Goal: Contribute content: Contribute content

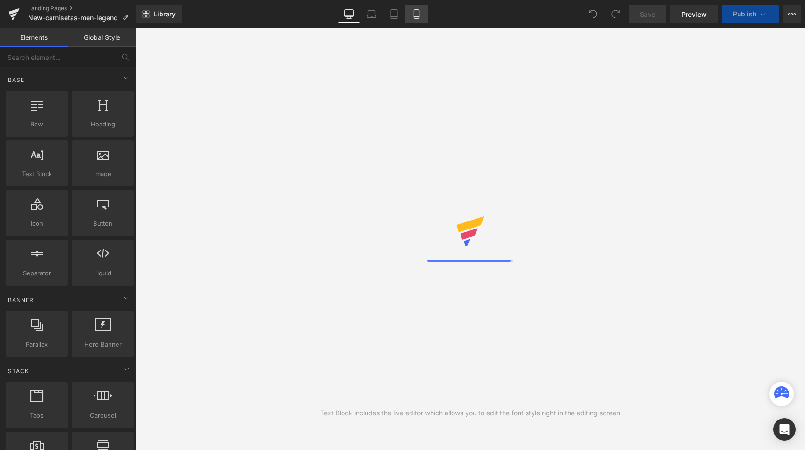
click at [416, 15] on icon at bounding box center [416, 13] width 9 height 9
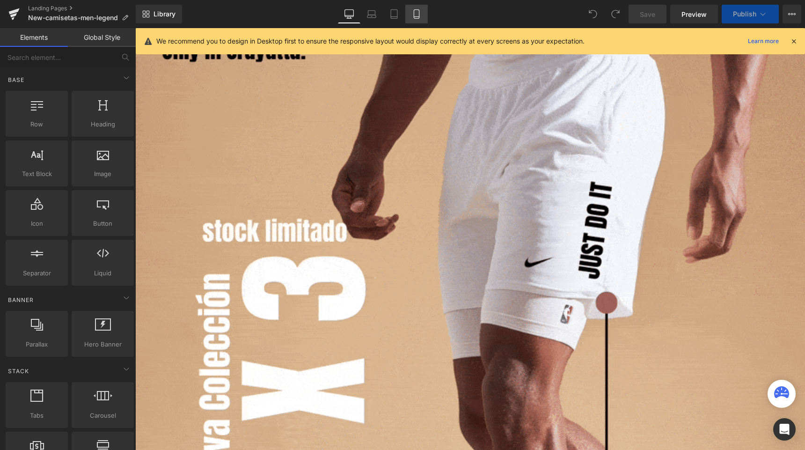
click at [419, 14] on icon at bounding box center [416, 14] width 5 height 9
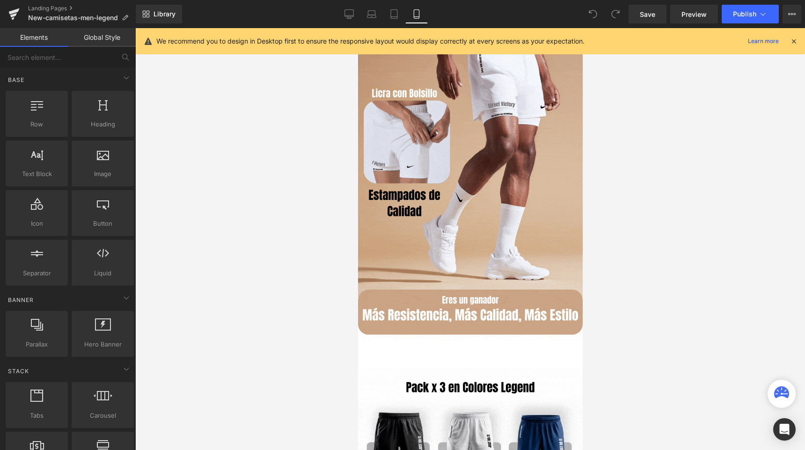
click at [794, 43] on icon at bounding box center [794, 41] width 8 height 8
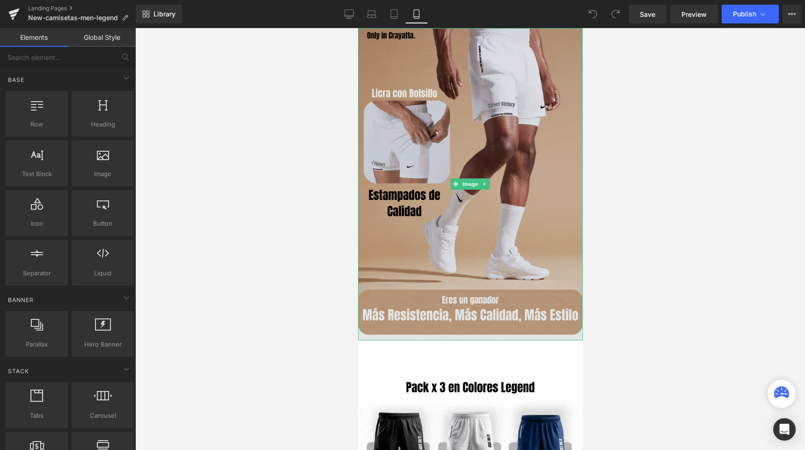
click at [441, 147] on img at bounding box center [470, 184] width 225 height 312
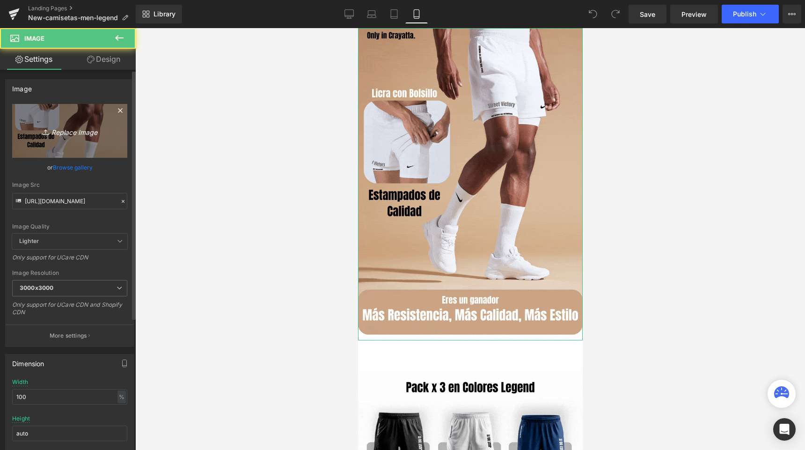
click at [88, 135] on icon "Replace Image" at bounding box center [69, 131] width 75 height 12
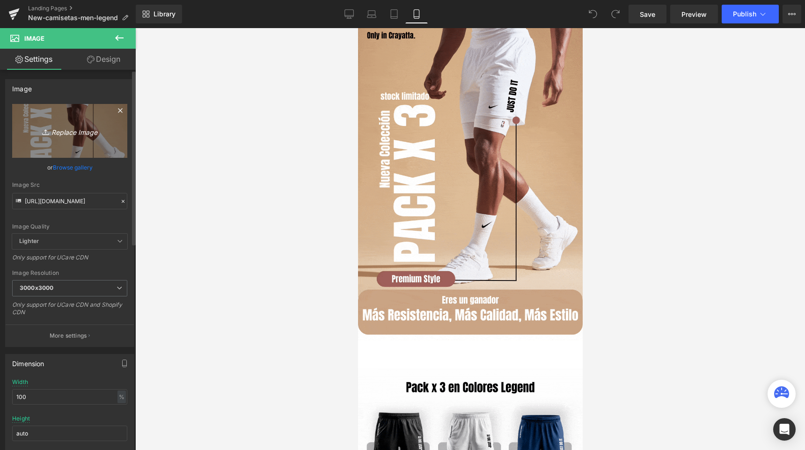
type input "C:\fakepath\Primera Sección Gif.gif"
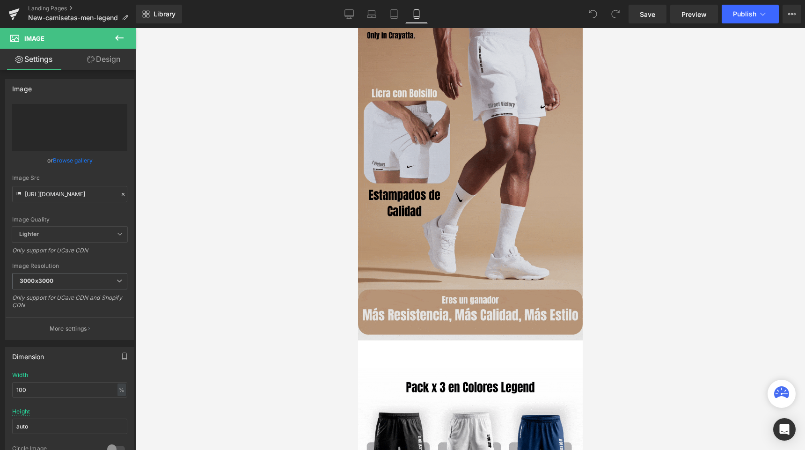
type input "[URL][DOMAIN_NAME]"
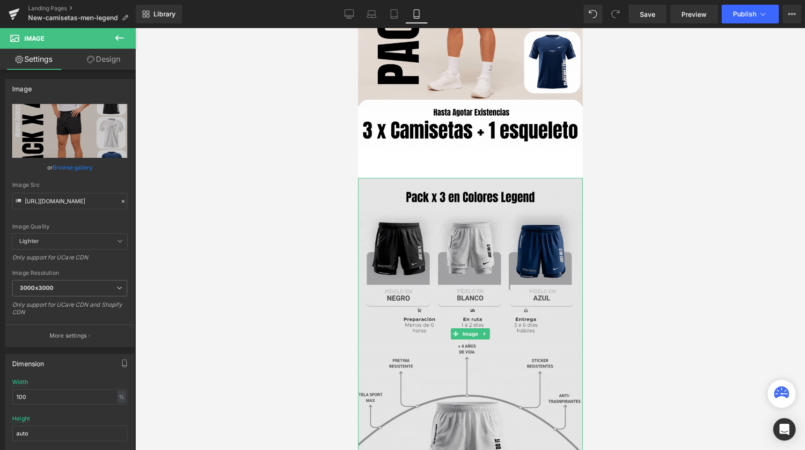
scroll to position [191, 0]
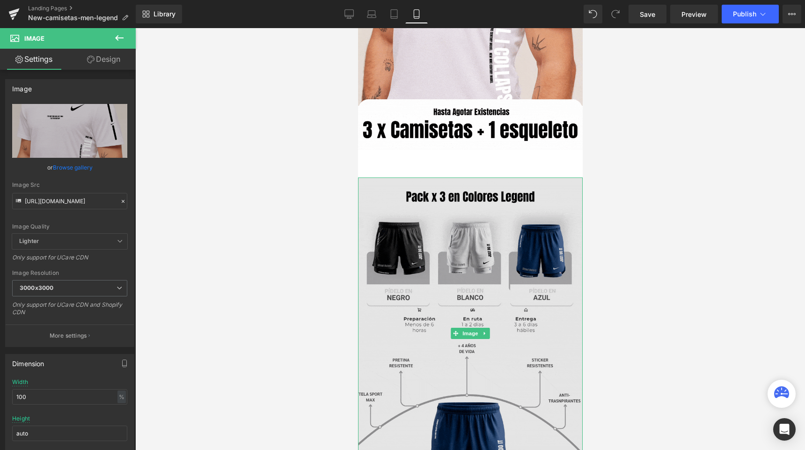
click at [390, 204] on img at bounding box center [470, 333] width 225 height 312
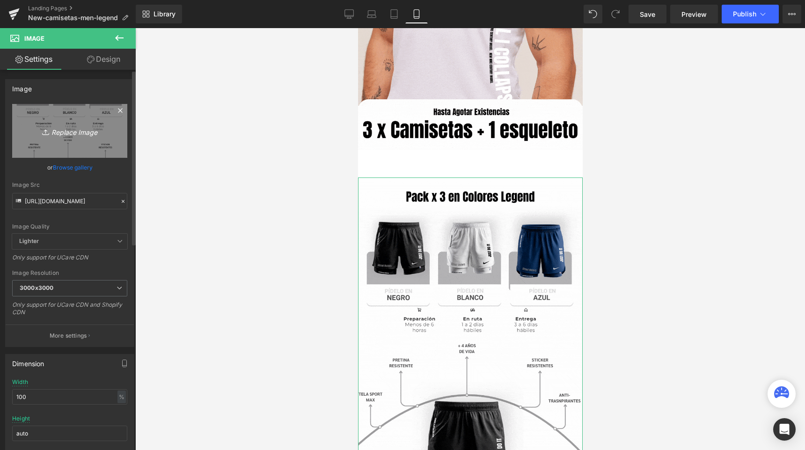
click at [63, 137] on icon "Replace Image" at bounding box center [69, 131] width 75 height 12
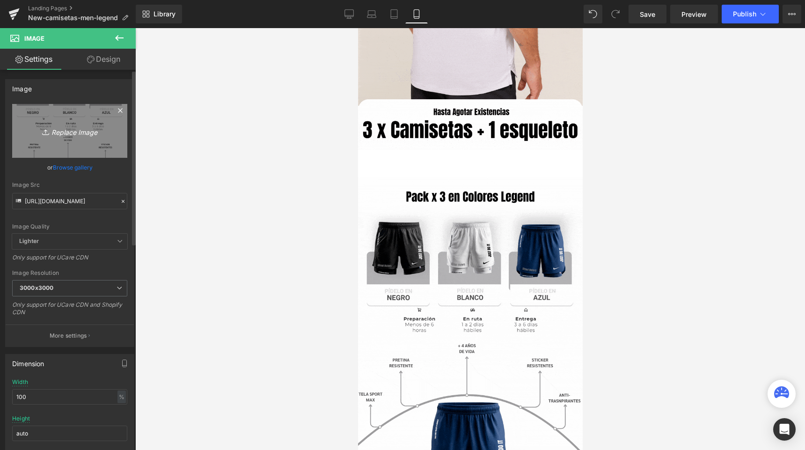
type input "C:\fakepath\Segunda Sección Gif.gif"
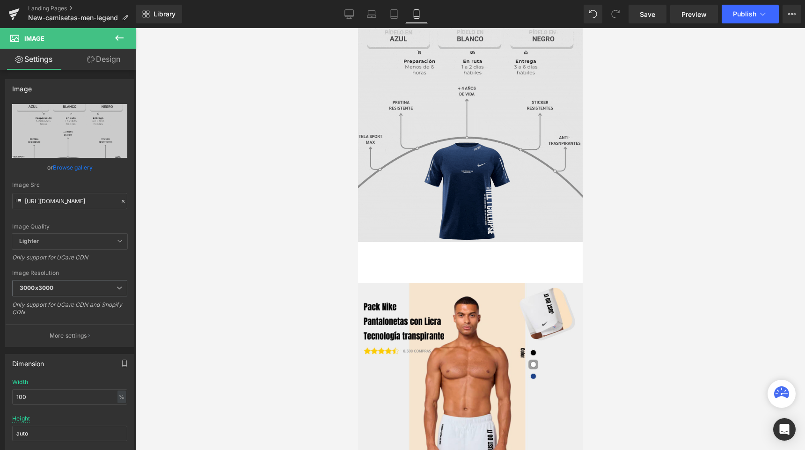
scroll to position [441, 0]
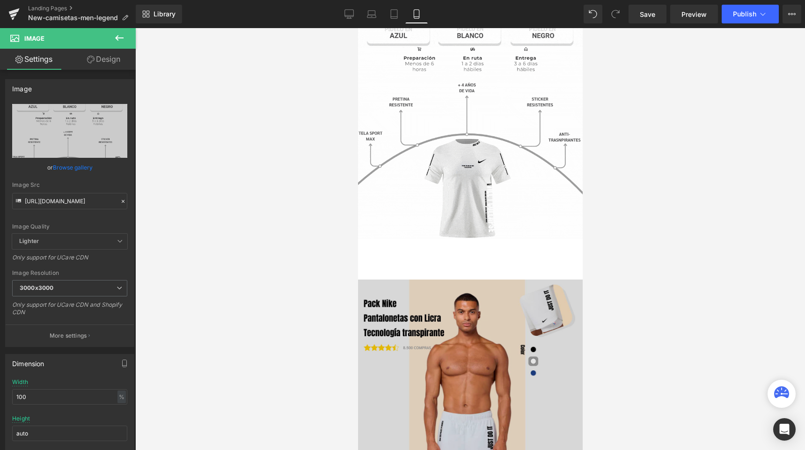
click at [486, 323] on img at bounding box center [470, 436] width 225 height 312
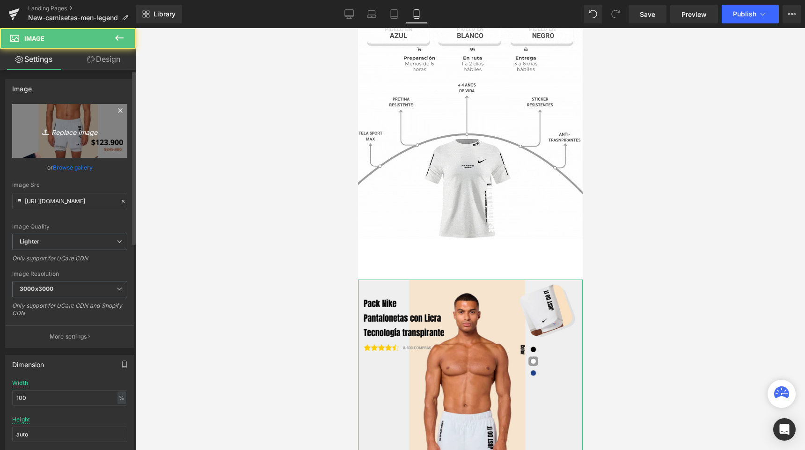
click at [68, 133] on icon "Replace Image" at bounding box center [69, 131] width 75 height 12
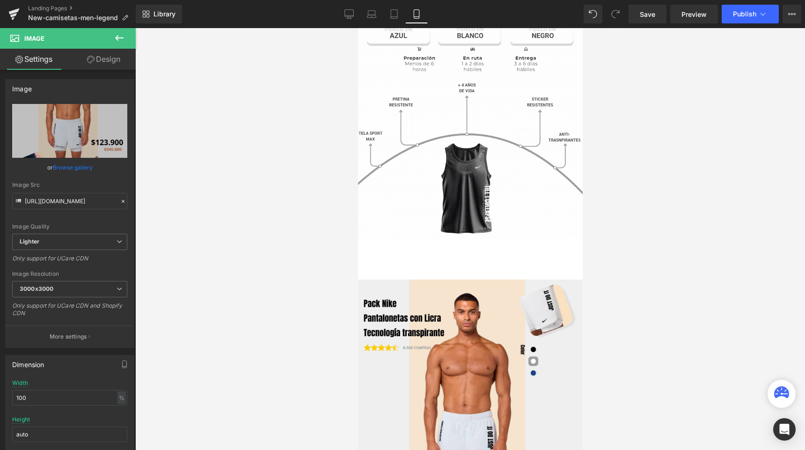
type input "C:\fakepath\9.png"
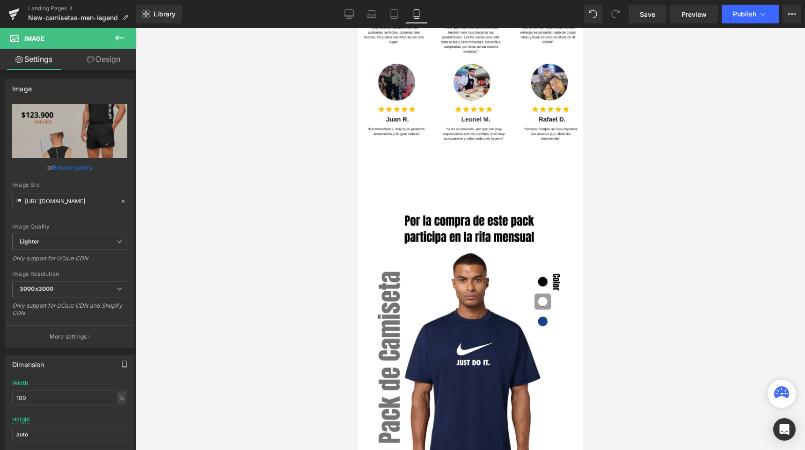
scroll to position [1522, 0]
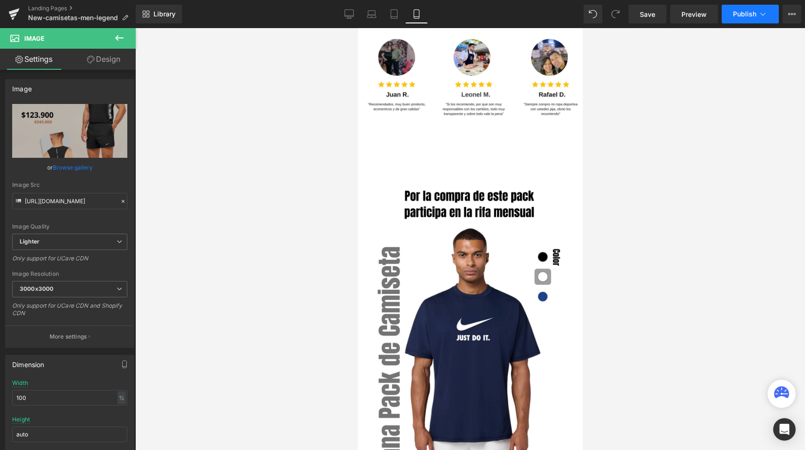
click at [738, 12] on span "Publish" at bounding box center [744, 13] width 23 height 7
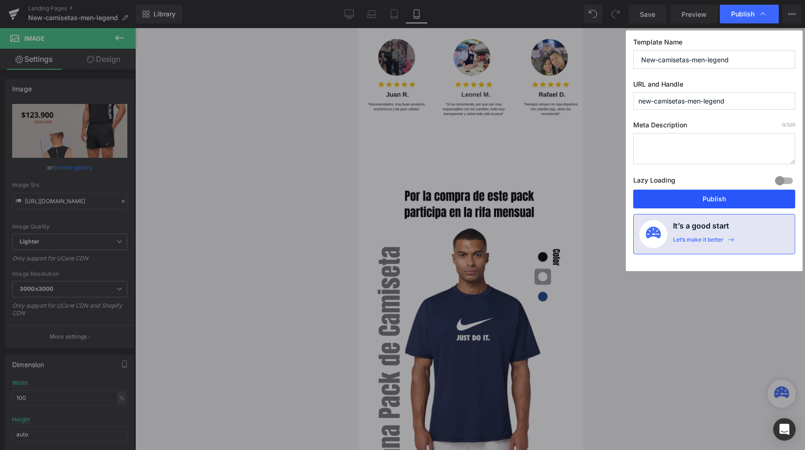
click at [674, 204] on button "Publish" at bounding box center [714, 199] width 162 height 19
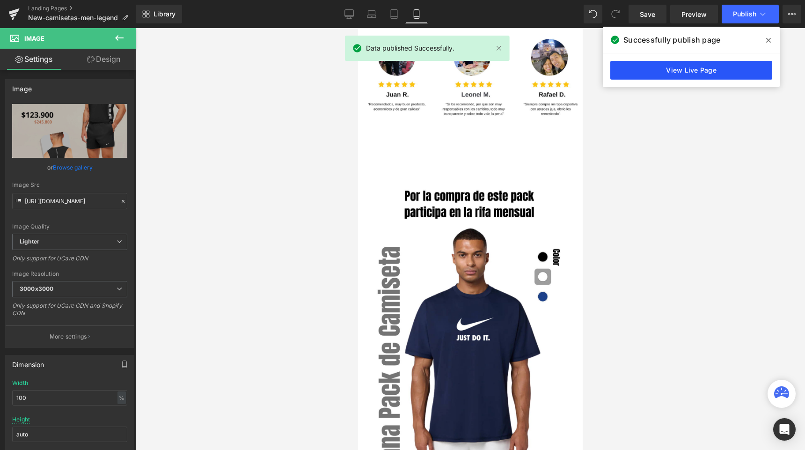
click at [633, 69] on link "View Live Page" at bounding box center [692, 70] width 162 height 19
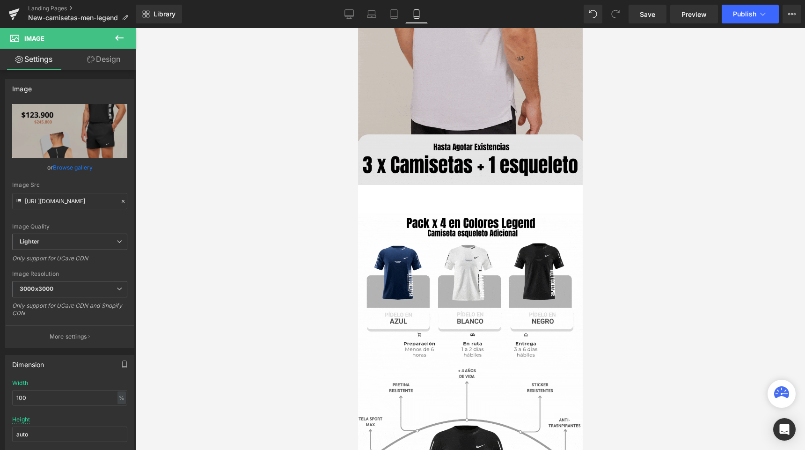
scroll to position [179, 0]
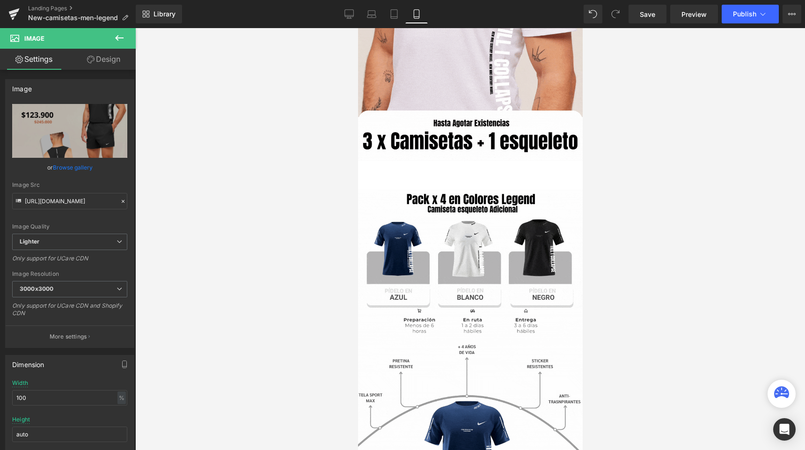
click at [112, 39] on button at bounding box center [119, 38] width 33 height 21
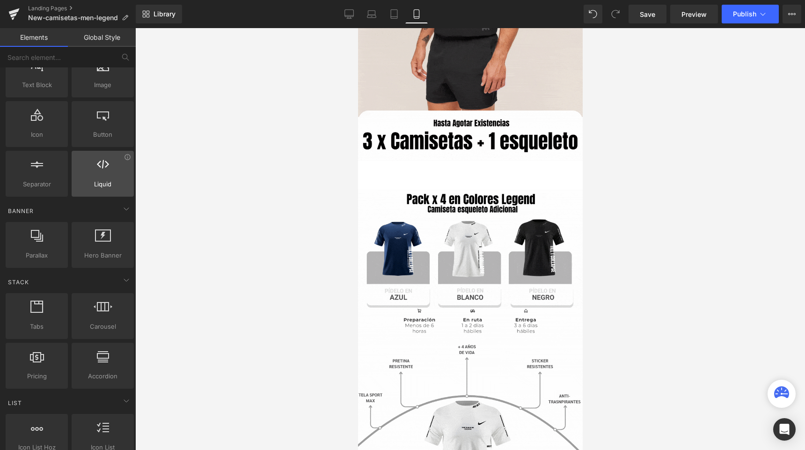
scroll to position [87, 0]
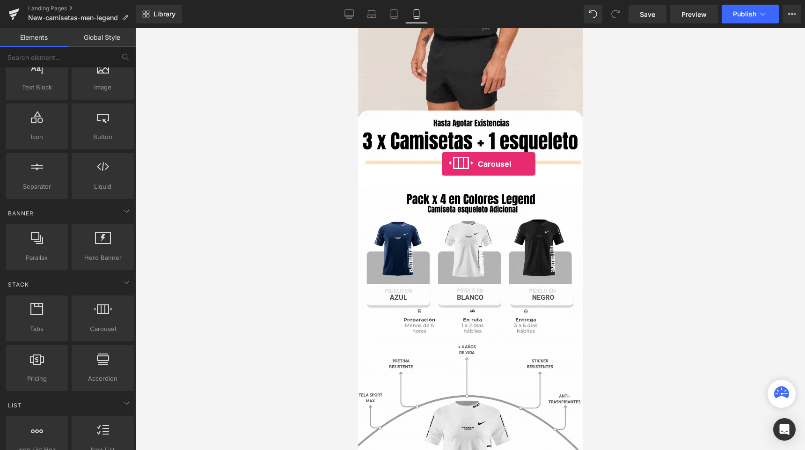
drag, startPoint x: 451, startPoint y: 341, endPoint x: 441, endPoint y: 164, distance: 177.7
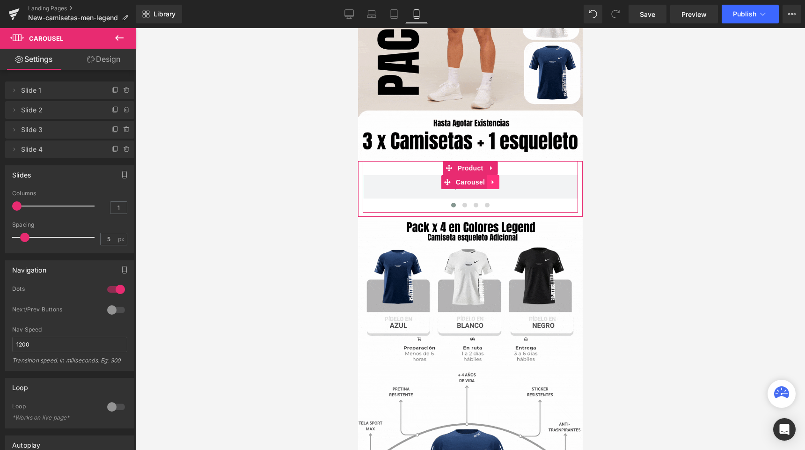
click at [492, 182] on icon at bounding box center [493, 182] width 2 height 4
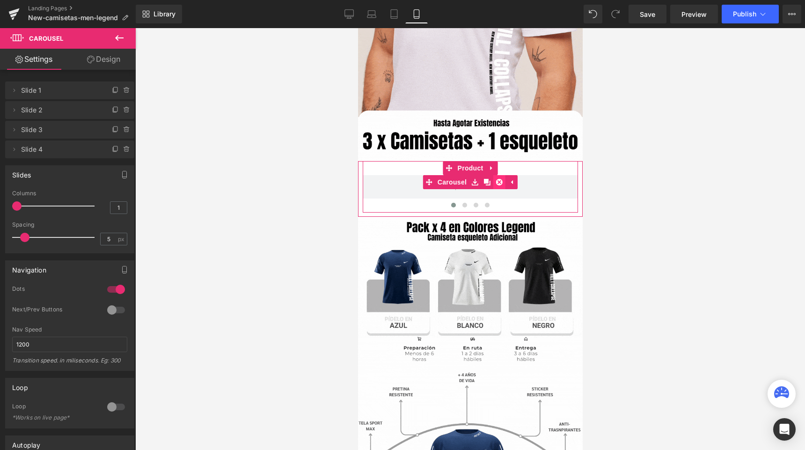
click at [497, 183] on icon at bounding box center [499, 182] width 7 height 7
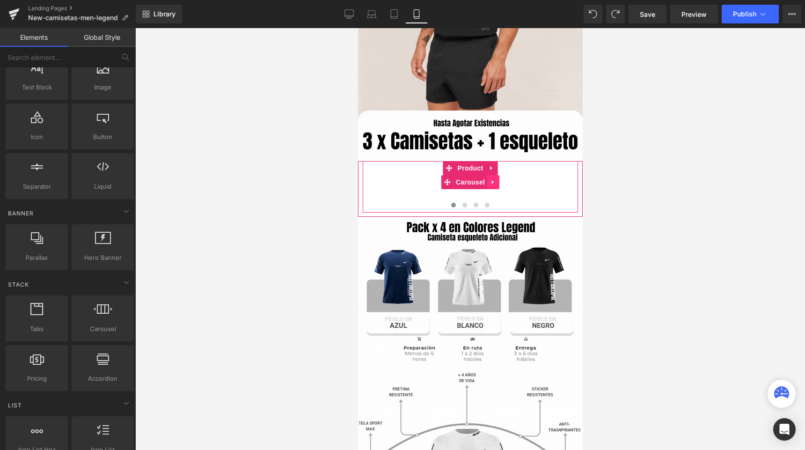
click at [494, 186] on link at bounding box center [493, 182] width 12 height 14
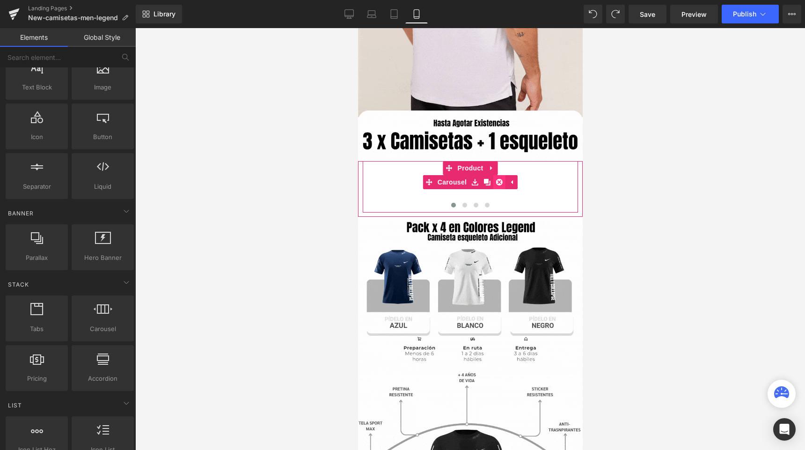
click at [500, 185] on icon at bounding box center [499, 181] width 7 height 7
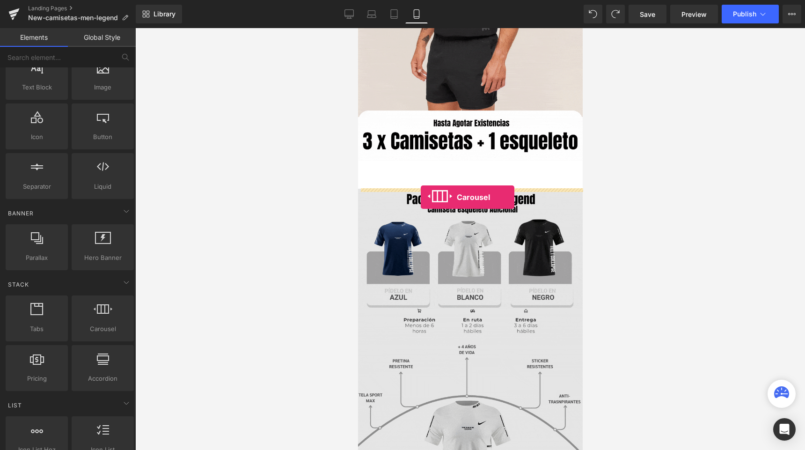
drag, startPoint x: 454, startPoint y: 345, endPoint x: 420, endPoint y: 197, distance: 151.6
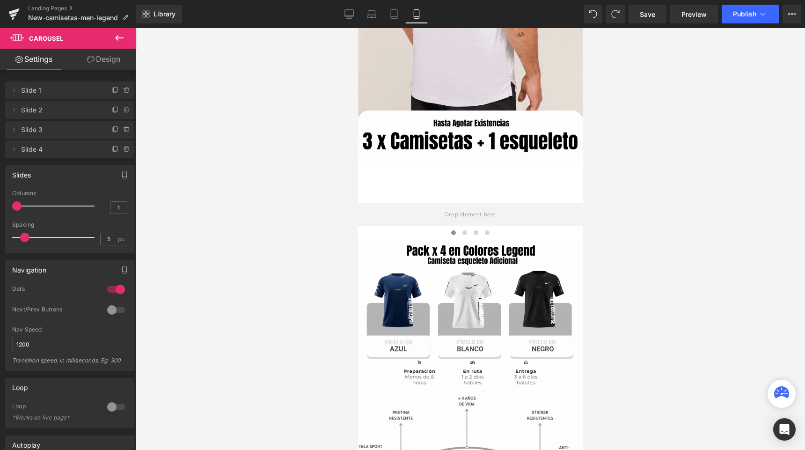
click at [117, 42] on icon at bounding box center [119, 37] width 11 height 11
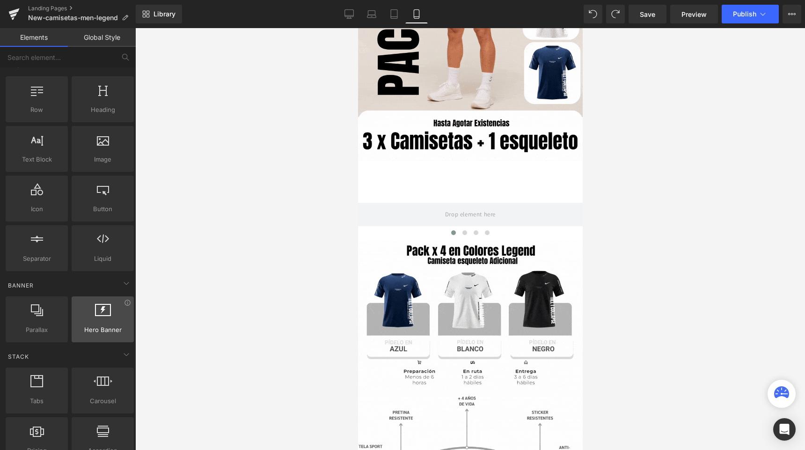
scroll to position [8, 0]
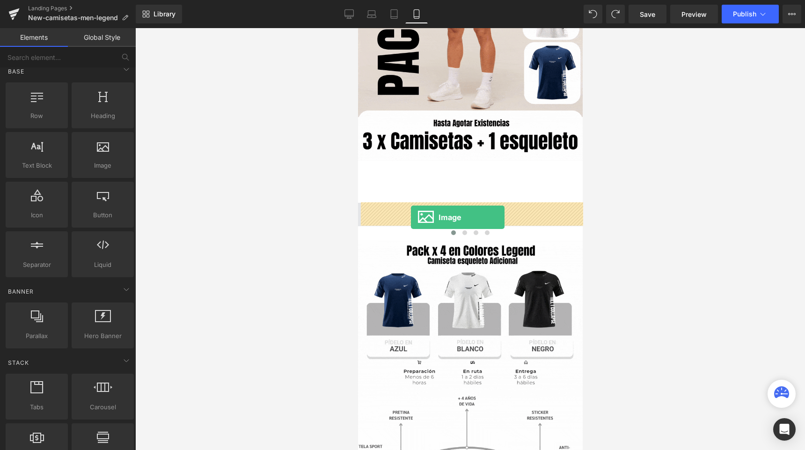
drag, startPoint x: 453, startPoint y: 186, endPoint x: 411, endPoint y: 217, distance: 52.5
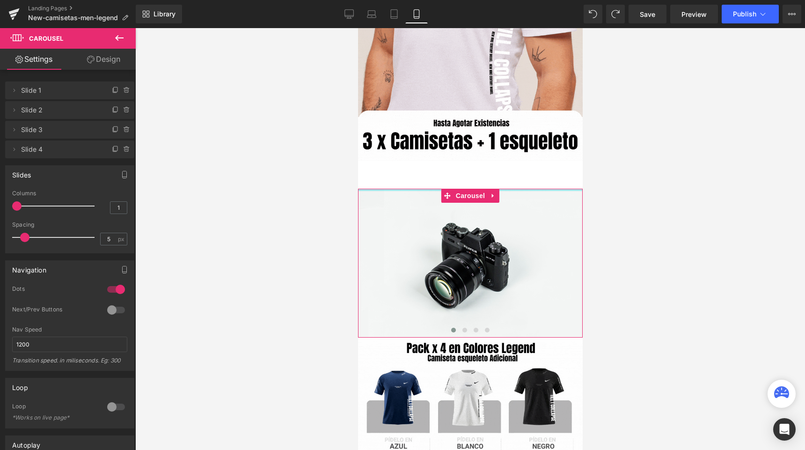
drag, startPoint x: 398, startPoint y: 189, endPoint x: 398, endPoint y: 172, distance: 16.9
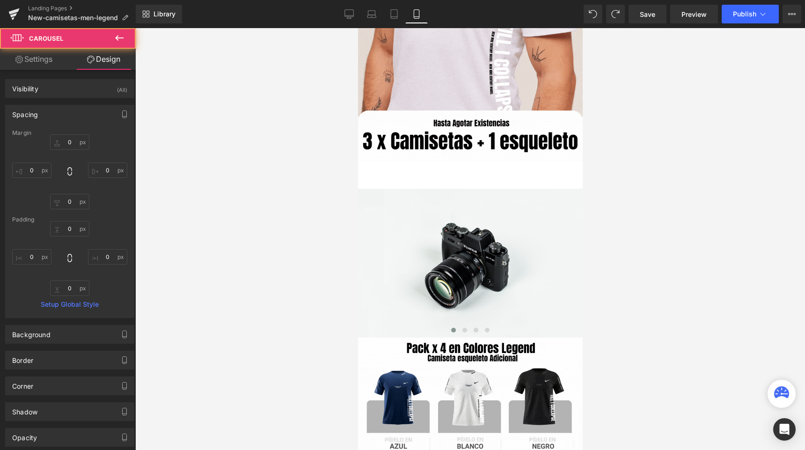
click at [262, 286] on div at bounding box center [470, 239] width 670 height 422
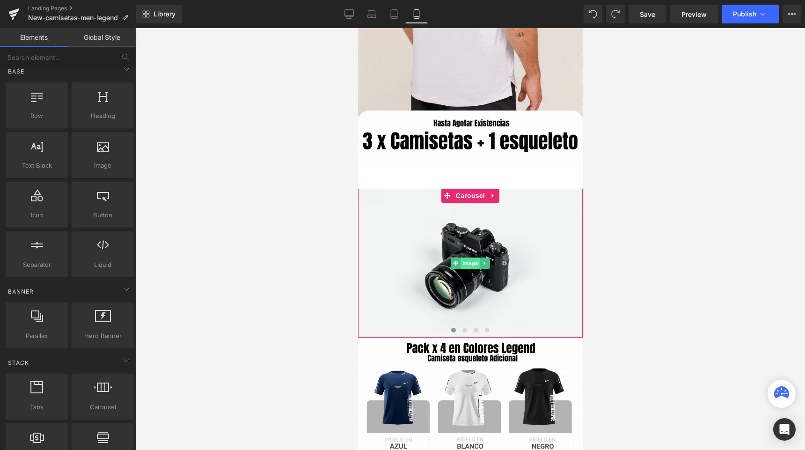
click at [462, 258] on span "Image" at bounding box center [470, 263] width 20 height 11
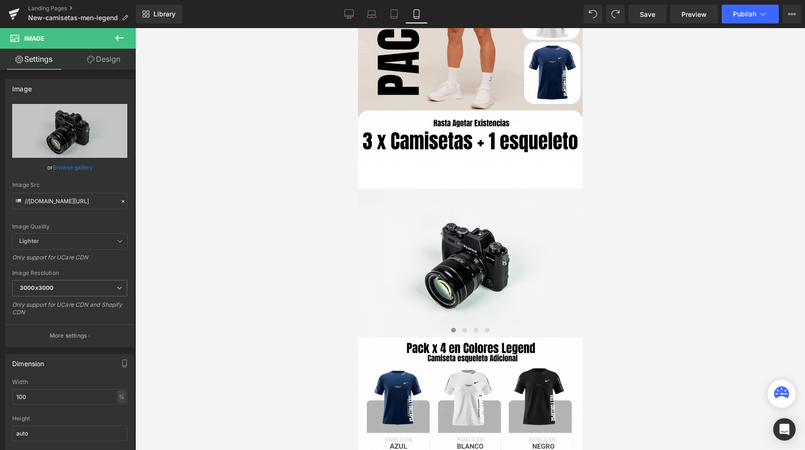
click at [266, 215] on div at bounding box center [470, 239] width 670 height 422
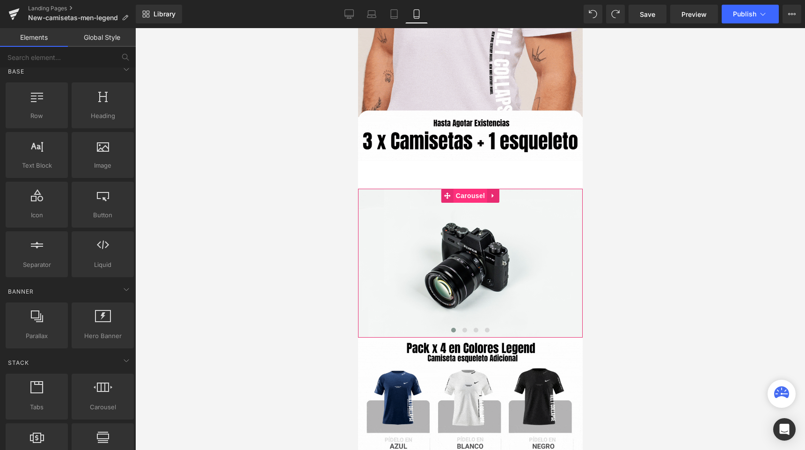
click at [462, 198] on span "Carousel" at bounding box center [470, 196] width 34 height 14
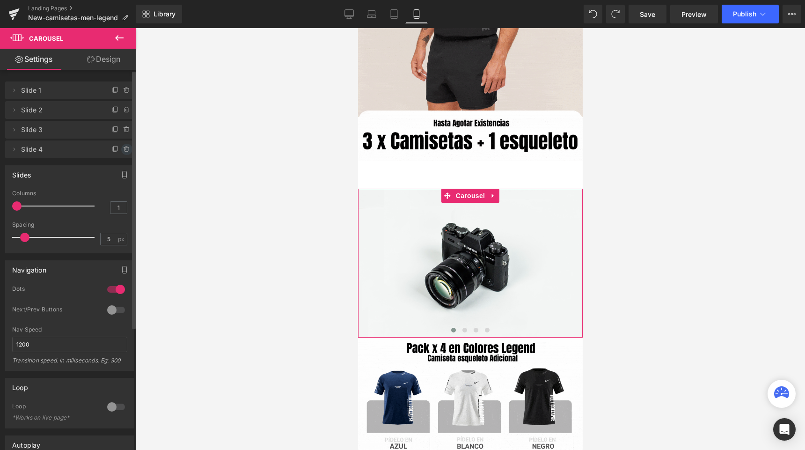
click at [123, 150] on icon at bounding box center [126, 149] width 7 height 7
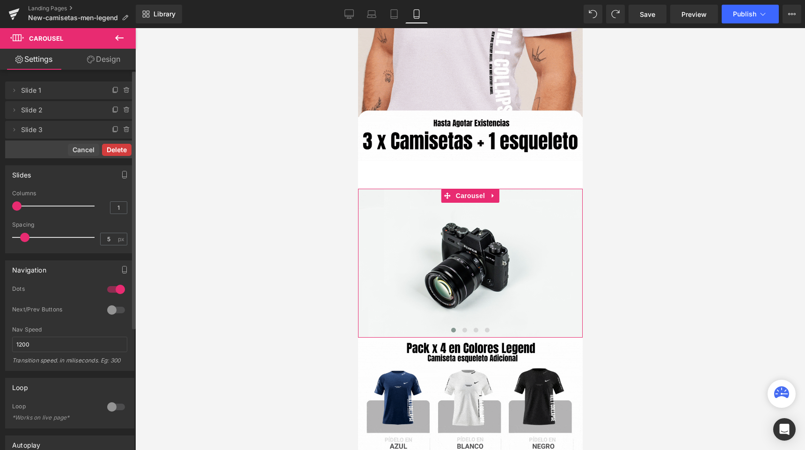
click at [108, 147] on button "Delete" at bounding box center [116, 150] width 29 height 12
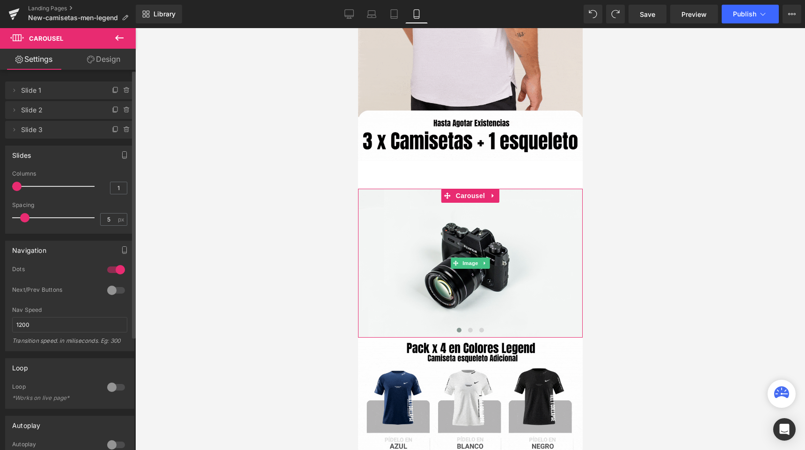
click at [55, 89] on span "Slide 1" at bounding box center [60, 90] width 79 height 18
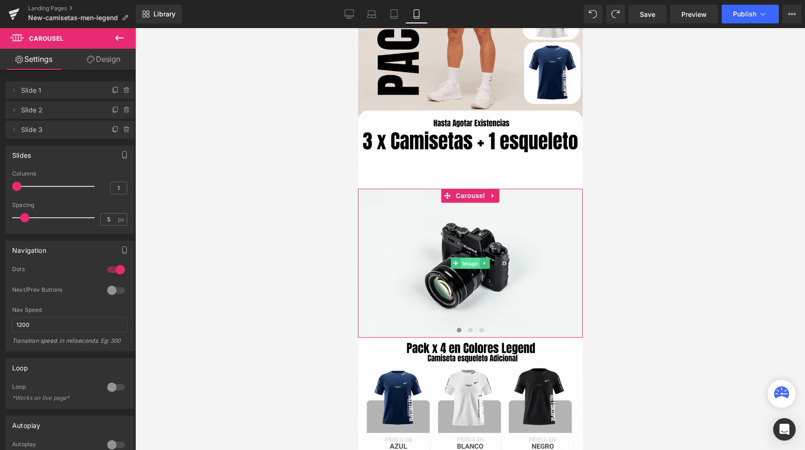
click at [463, 262] on span "Image" at bounding box center [470, 263] width 20 height 11
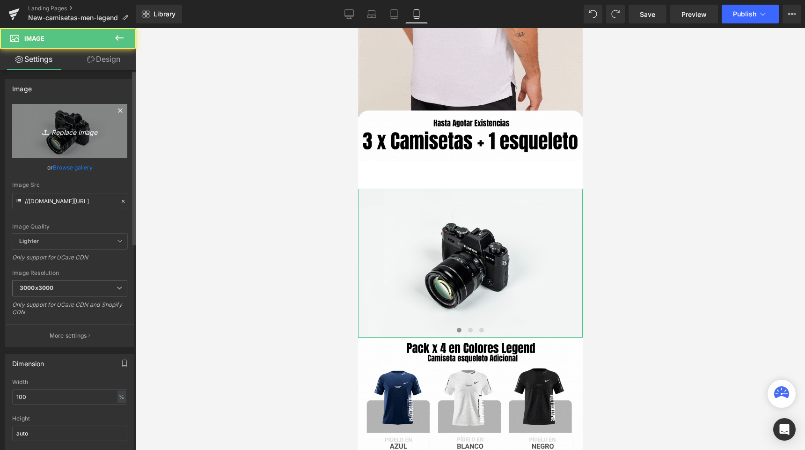
click at [108, 140] on link "Replace Image" at bounding box center [69, 131] width 115 height 54
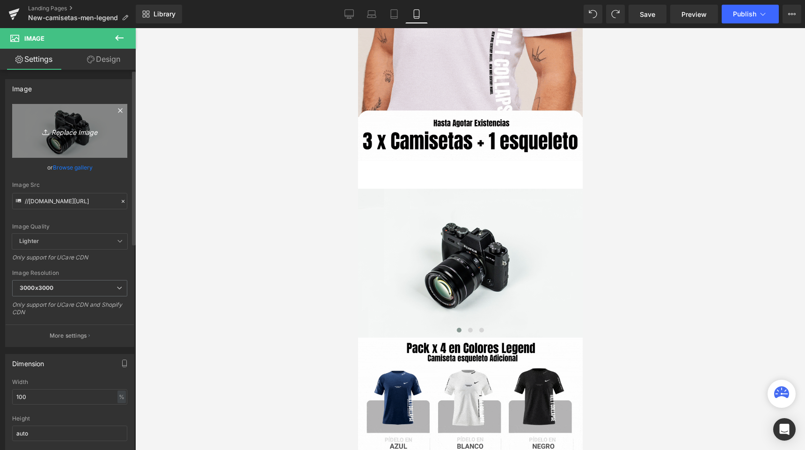
type input "C:\fakepath\6.png"
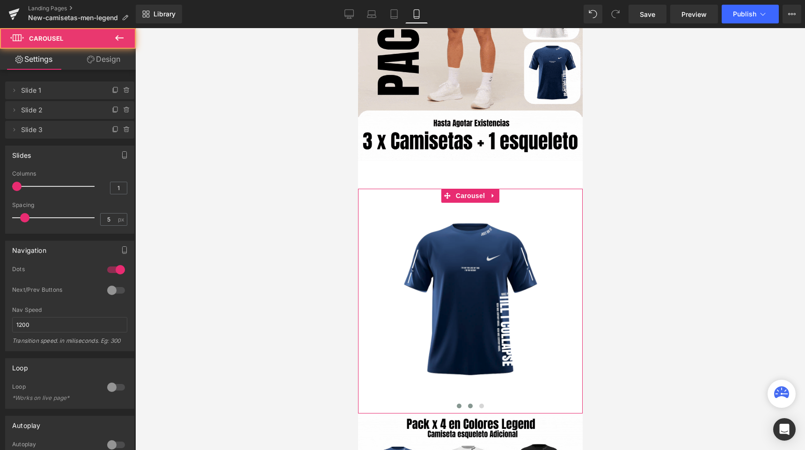
click at [471, 405] on span at bounding box center [470, 406] width 5 height 5
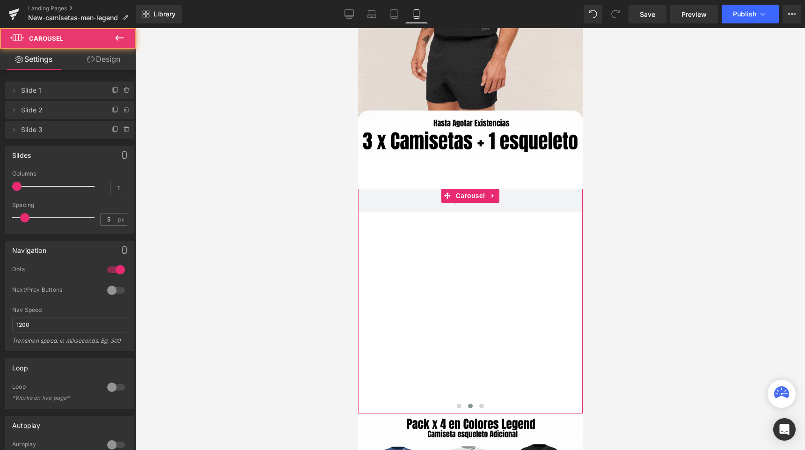
click at [462, 287] on div "Image" at bounding box center [471, 301] width 681 height 225
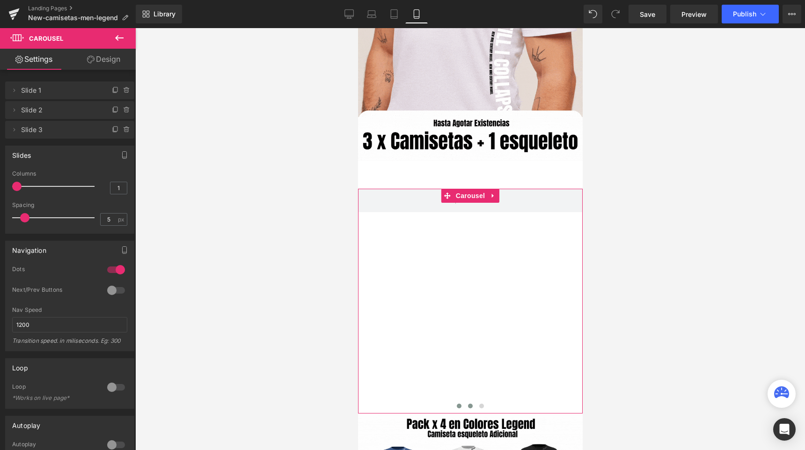
click at [455, 402] on button at bounding box center [458, 405] width 11 height 9
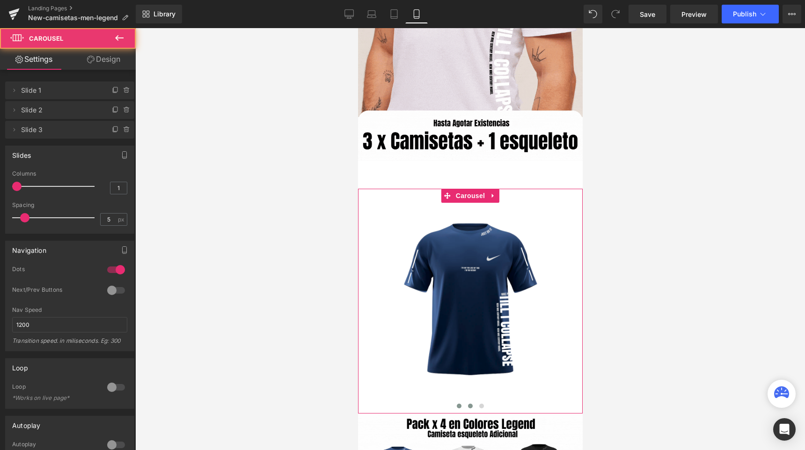
click at [472, 407] on button at bounding box center [469, 405] width 11 height 9
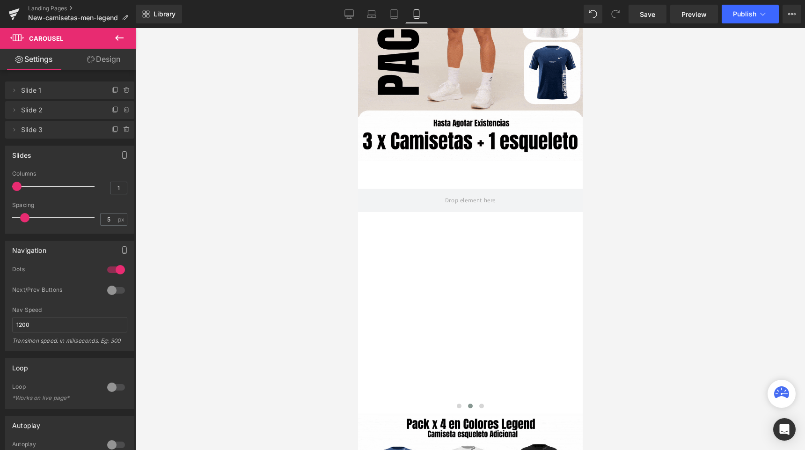
click at [118, 40] on icon at bounding box center [119, 38] width 8 height 6
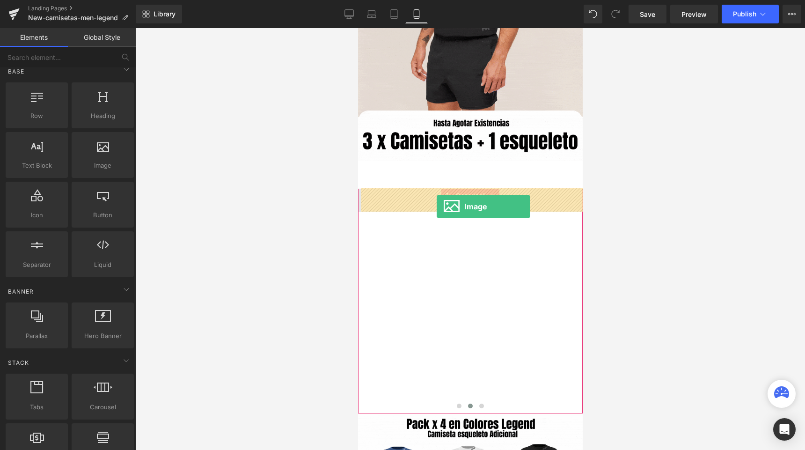
drag, startPoint x: 461, startPoint y: 191, endPoint x: 436, endPoint y: 206, distance: 29.5
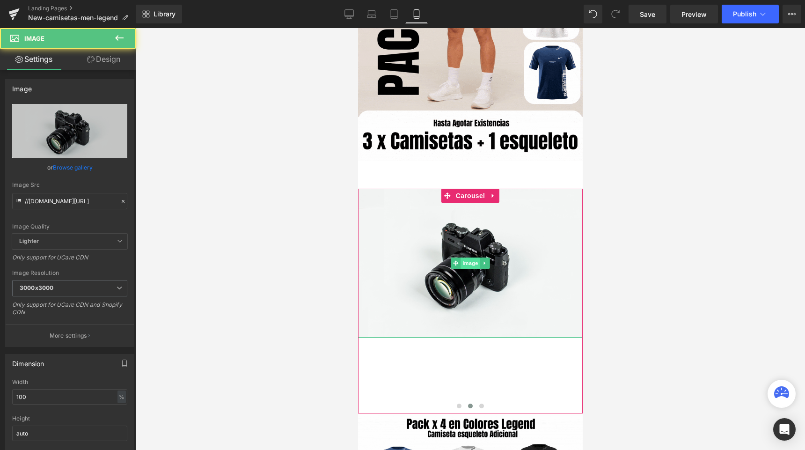
click at [461, 262] on span "Image" at bounding box center [470, 263] width 20 height 11
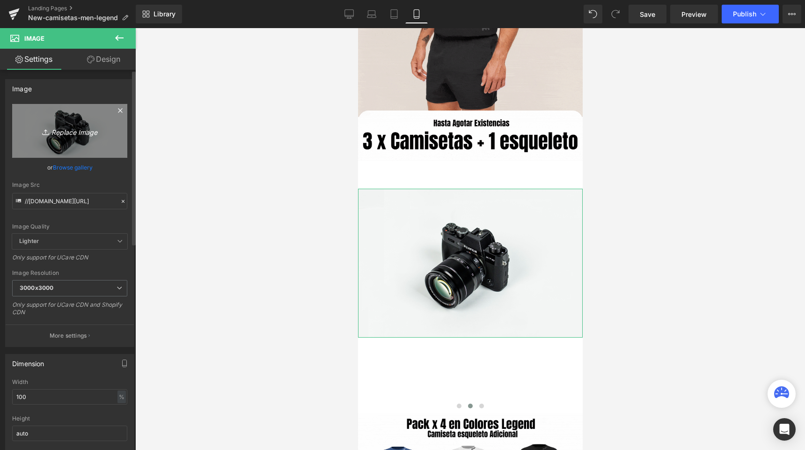
click at [71, 119] on link "Replace Image" at bounding box center [69, 131] width 115 height 54
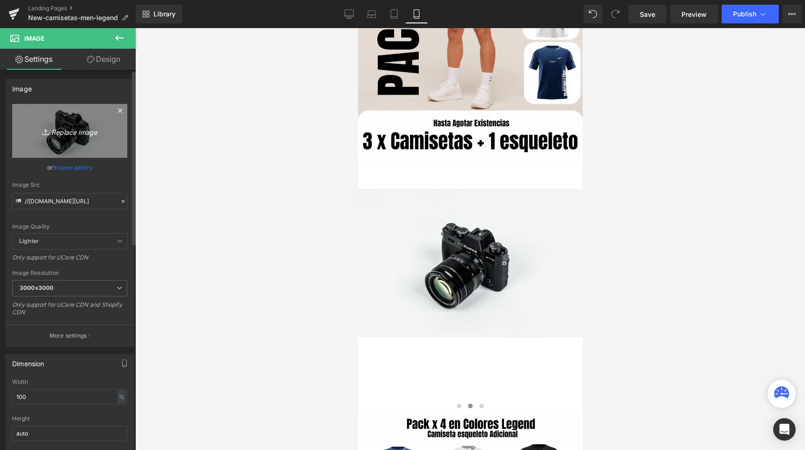
type input "C:\fakepath\5.png"
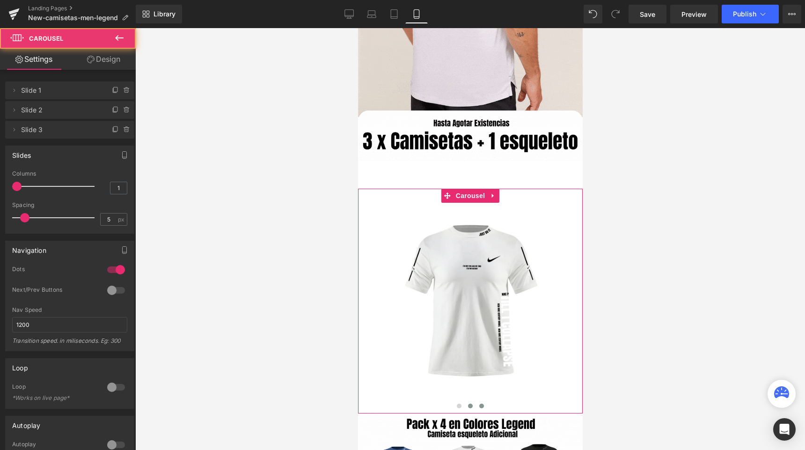
click at [480, 404] on span at bounding box center [481, 406] width 5 height 5
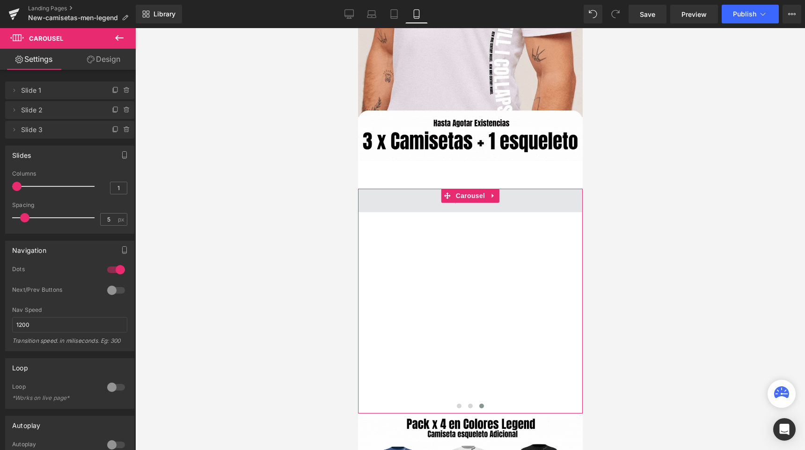
click at [408, 204] on span at bounding box center [470, 200] width 225 height 23
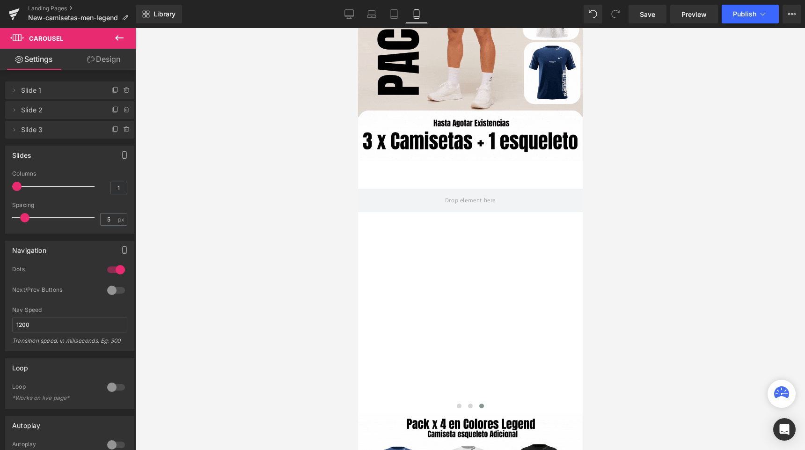
click at [118, 36] on icon at bounding box center [119, 37] width 11 height 11
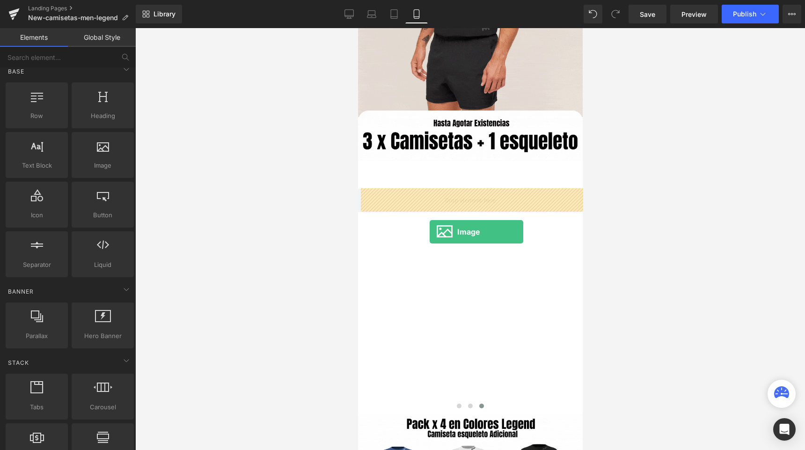
drag, startPoint x: 453, startPoint y: 198, endPoint x: 429, endPoint y: 232, distance: 41.4
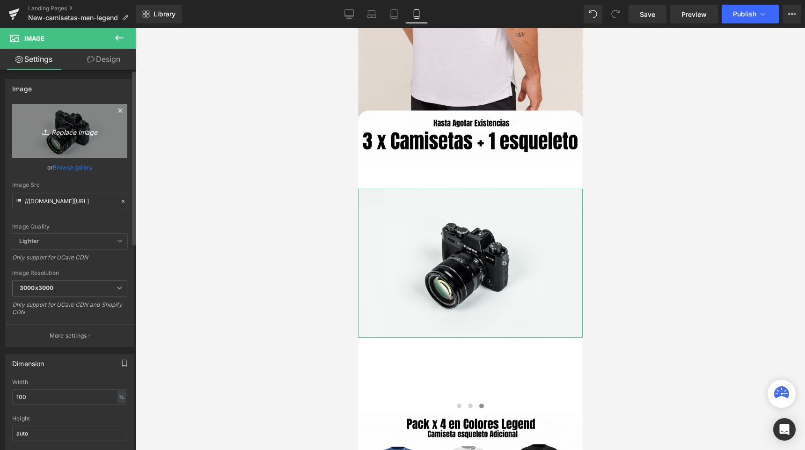
click at [96, 139] on link "Replace Image" at bounding box center [69, 131] width 115 height 54
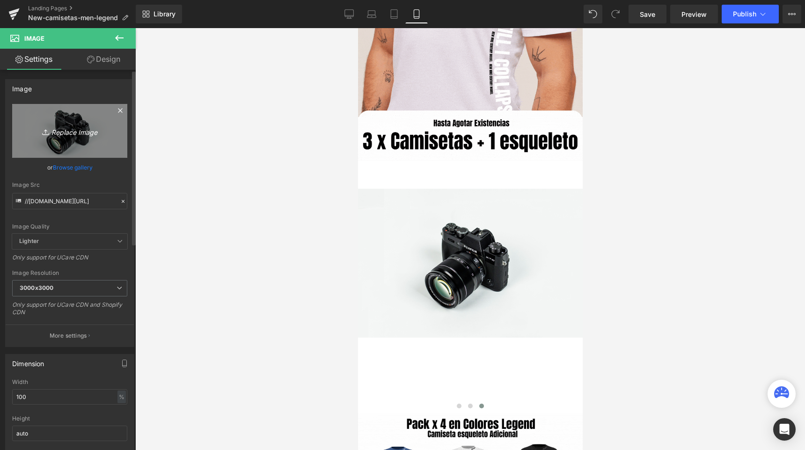
type input "C:\fakepath\7.png"
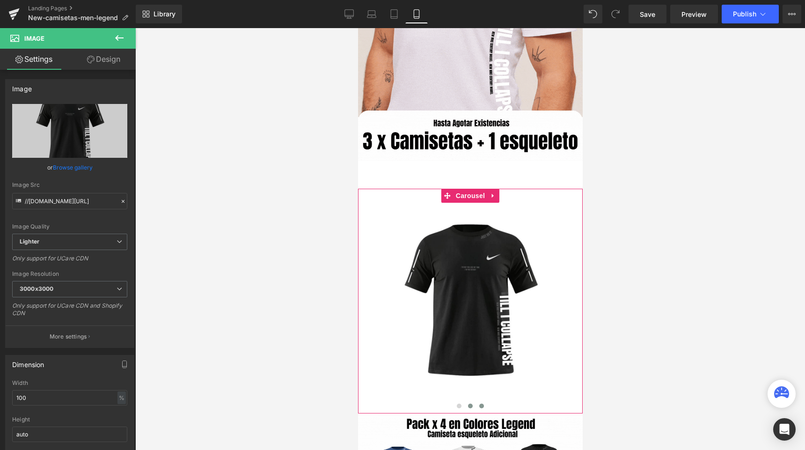
click at [468, 409] on button at bounding box center [469, 405] width 11 height 9
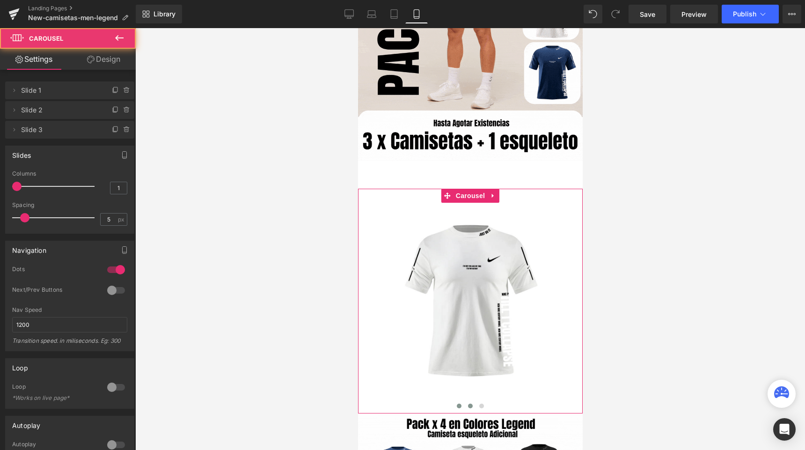
click at [453, 406] on button at bounding box center [458, 405] width 11 height 9
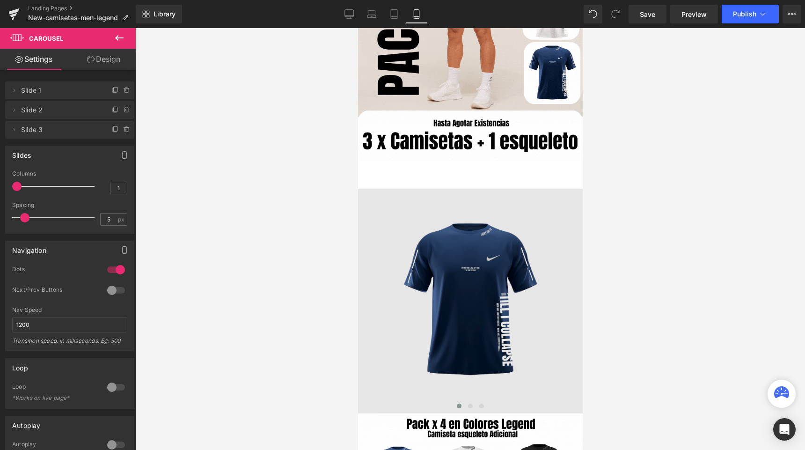
click at [395, 331] on img at bounding box center [470, 301] width 225 height 225
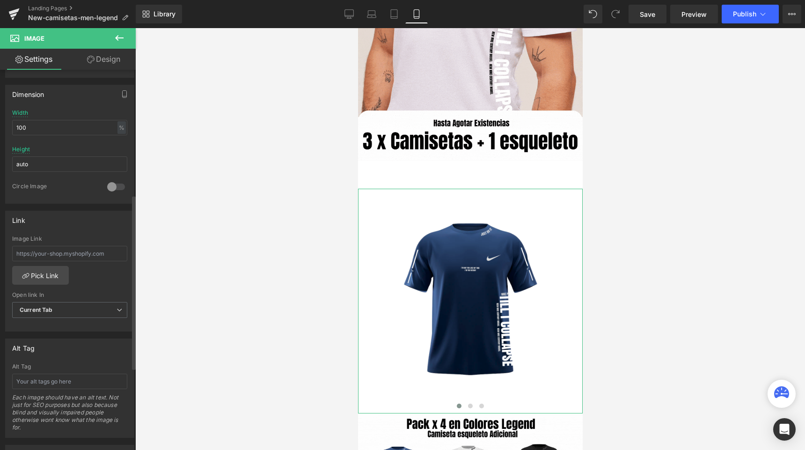
scroll to position [273, 0]
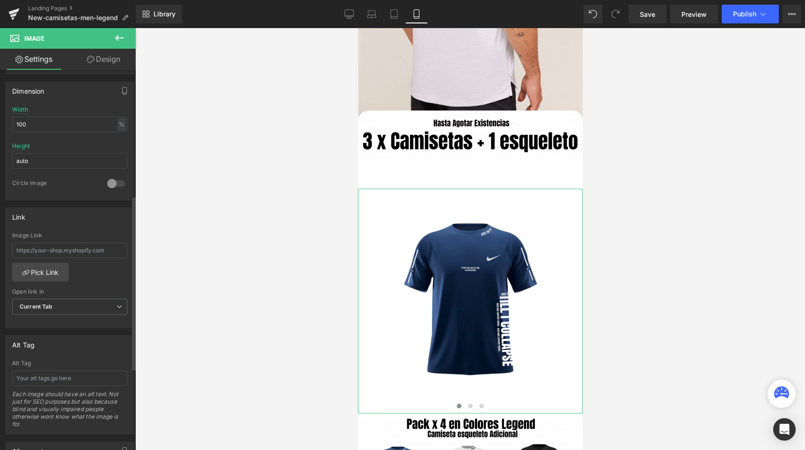
click at [117, 184] on div at bounding box center [116, 183] width 22 height 15
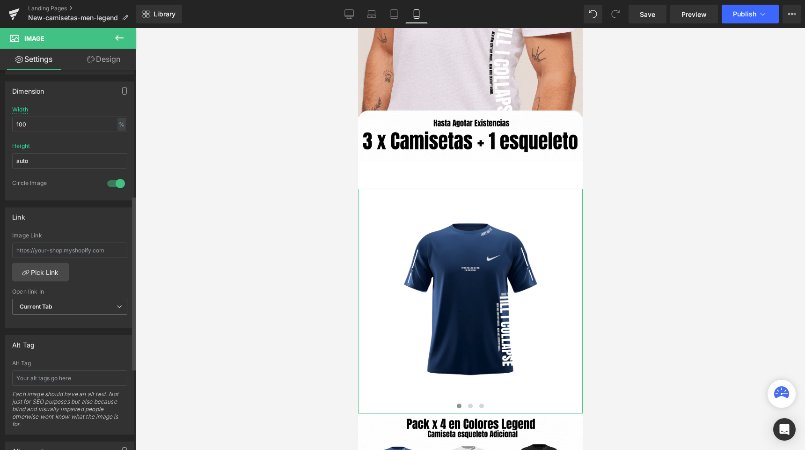
click at [117, 184] on div at bounding box center [116, 183] width 22 height 15
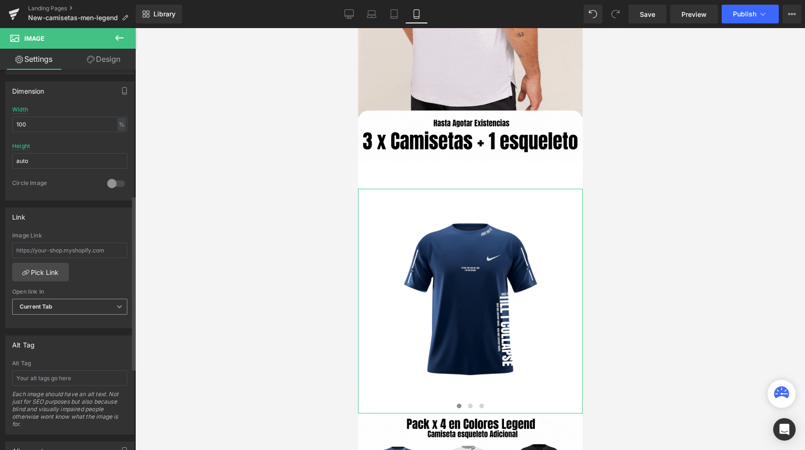
click at [80, 309] on span "Current Tab" at bounding box center [69, 307] width 115 height 16
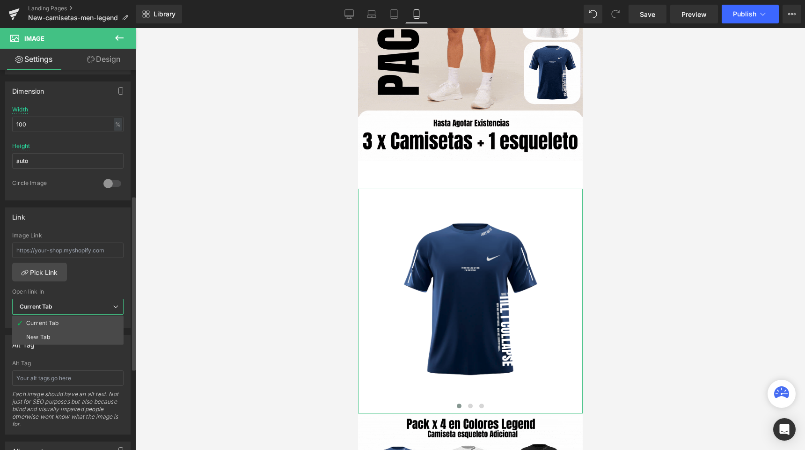
click at [80, 309] on span "Current Tab" at bounding box center [67, 307] width 111 height 16
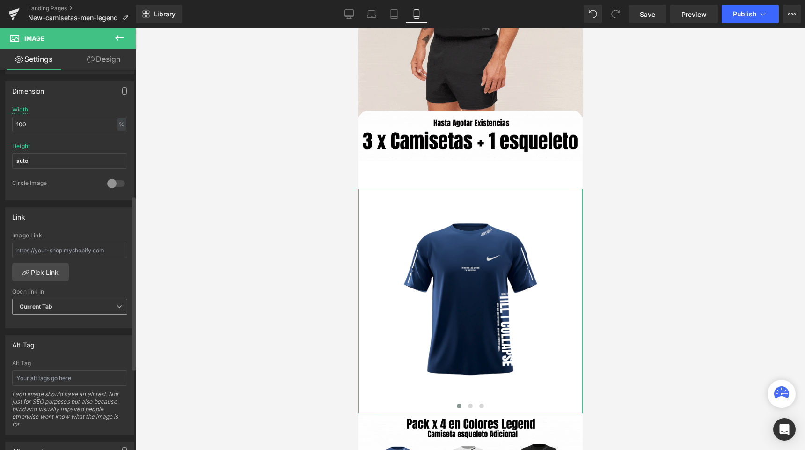
click at [80, 309] on span "Current Tab" at bounding box center [69, 307] width 115 height 16
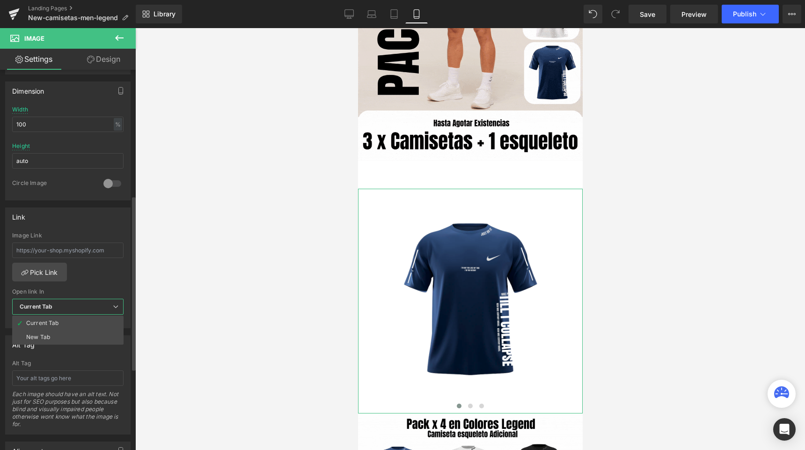
click at [80, 309] on span "Current Tab" at bounding box center [67, 307] width 111 height 16
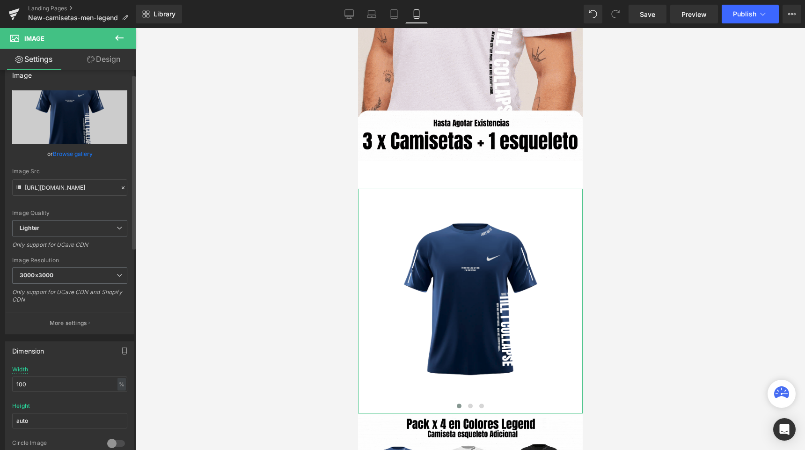
scroll to position [0, 0]
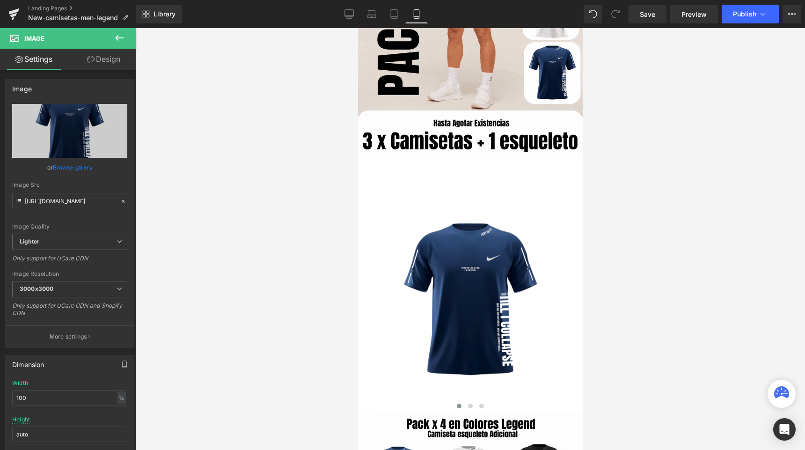
click at [121, 36] on icon at bounding box center [119, 37] width 11 height 11
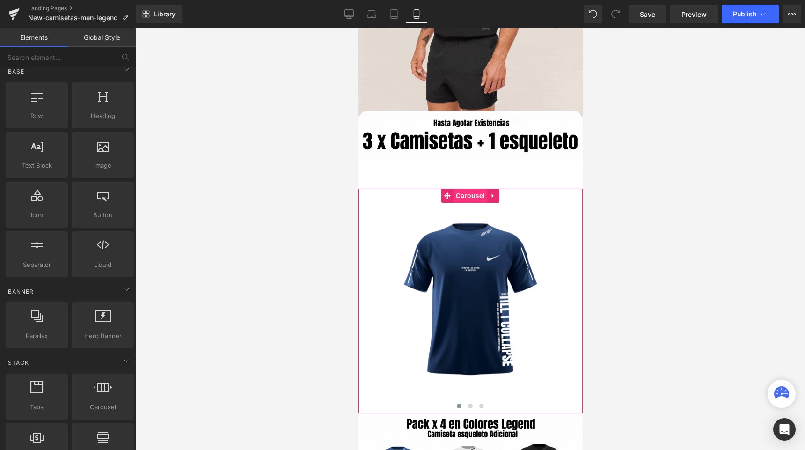
click at [462, 199] on span "Carousel" at bounding box center [470, 196] width 34 height 14
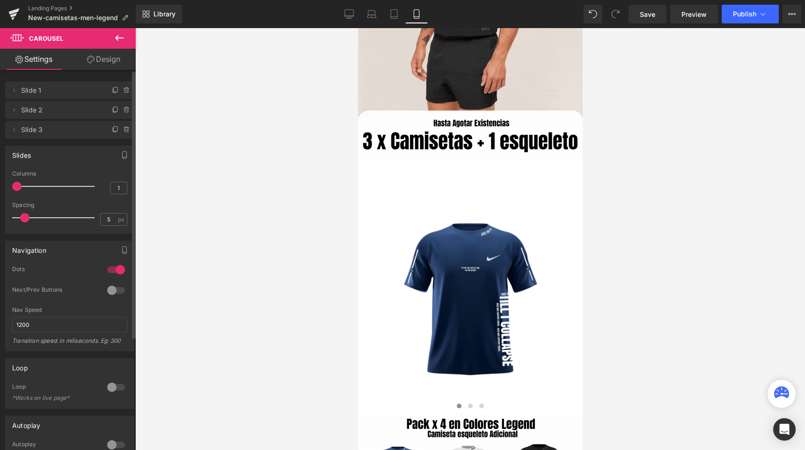
drag, startPoint x: 18, startPoint y: 186, endPoint x: 23, endPoint y: 186, distance: 4.7
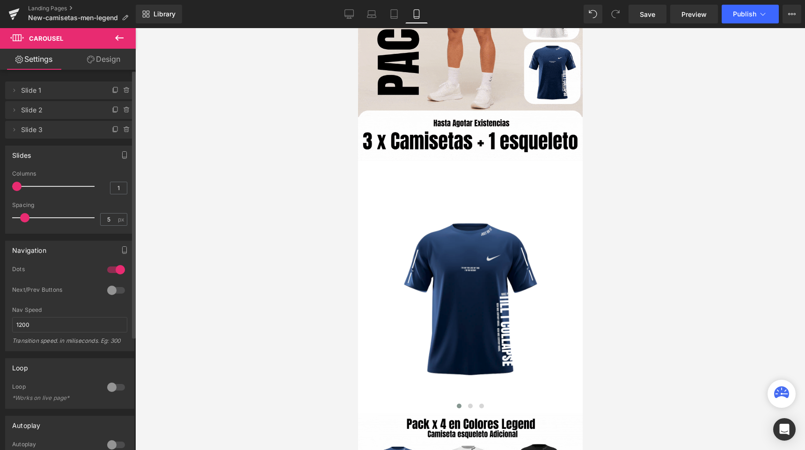
click at [23, 186] on div at bounding box center [56, 186] width 78 height 19
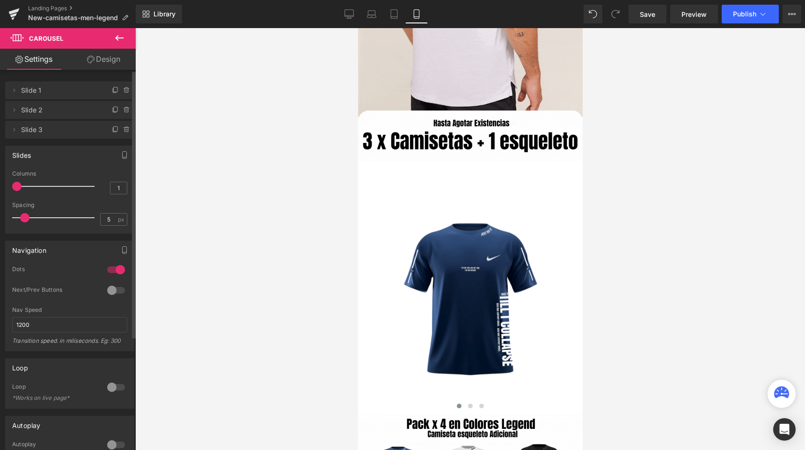
click at [26, 216] on span at bounding box center [24, 217] width 9 height 9
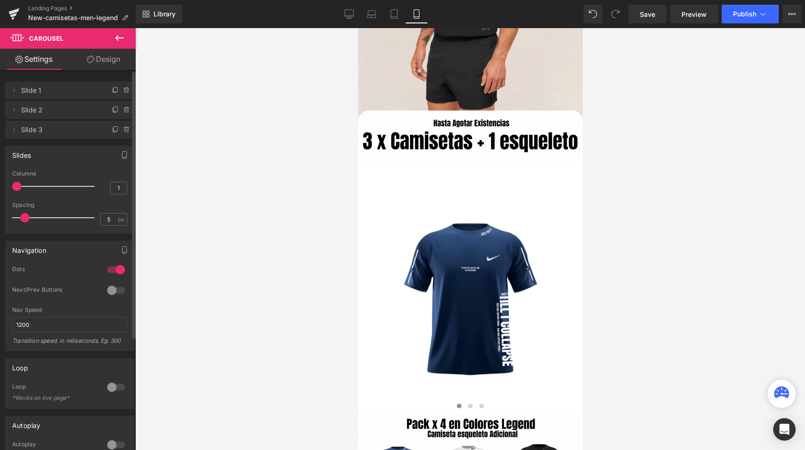
click at [116, 289] on div at bounding box center [116, 290] width 22 height 15
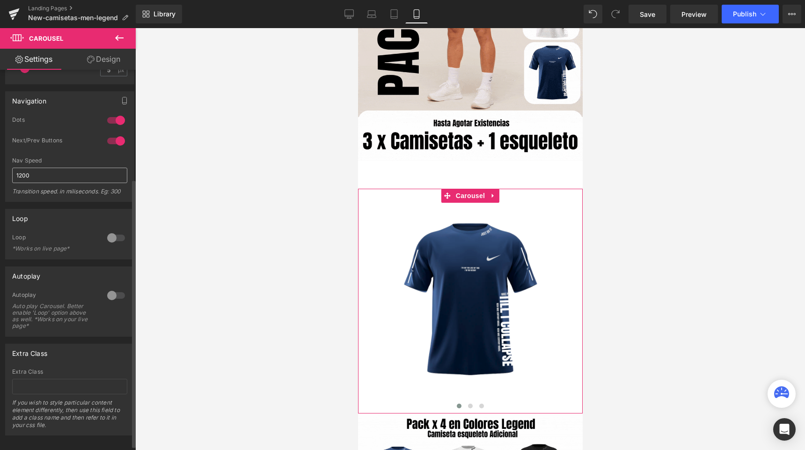
scroll to position [154, 0]
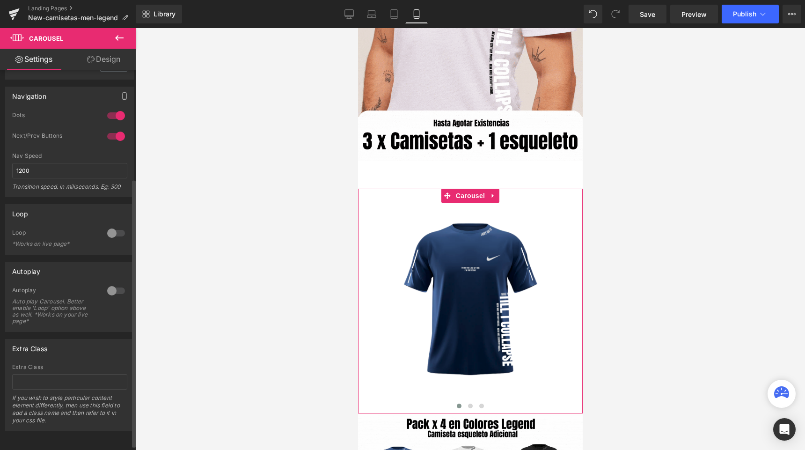
click at [116, 232] on div at bounding box center [116, 233] width 22 height 15
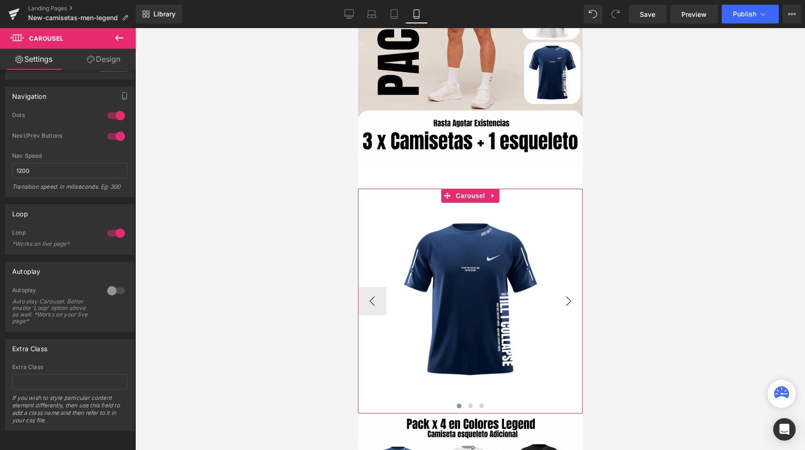
click at [562, 307] on button "›" at bounding box center [568, 301] width 28 height 28
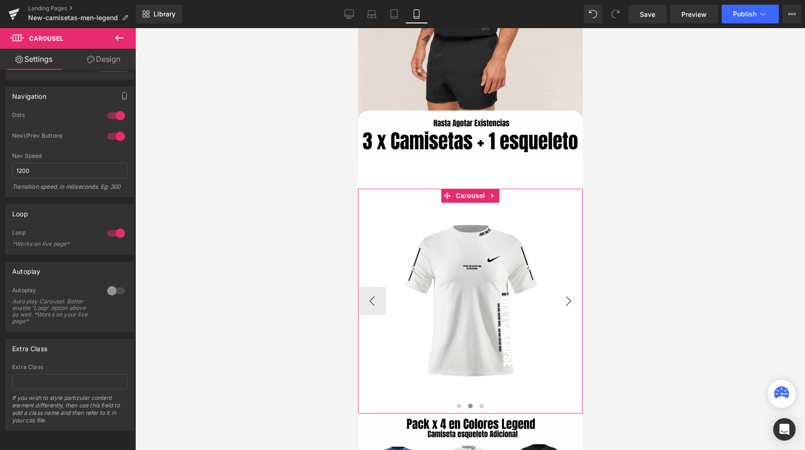
click at [562, 307] on button "›" at bounding box center [568, 301] width 28 height 28
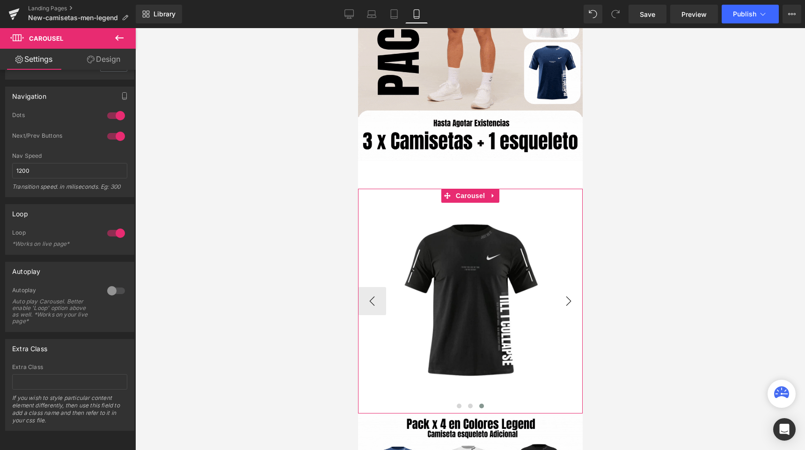
click at [563, 306] on button "›" at bounding box center [568, 301] width 28 height 28
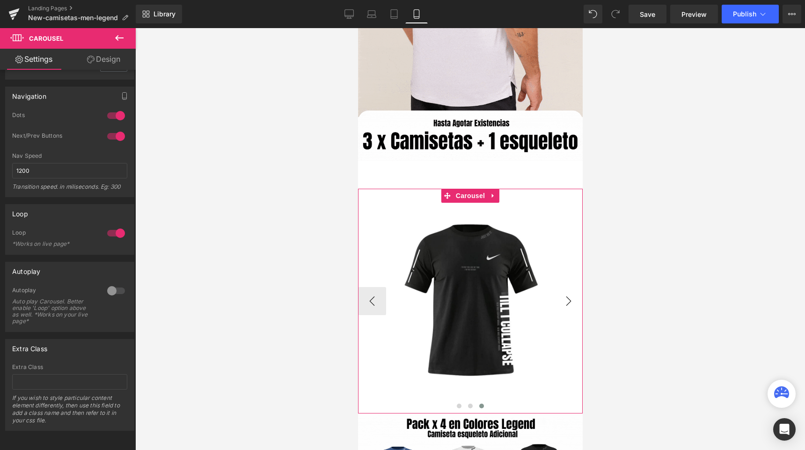
click at [563, 306] on button "›" at bounding box center [568, 301] width 28 height 28
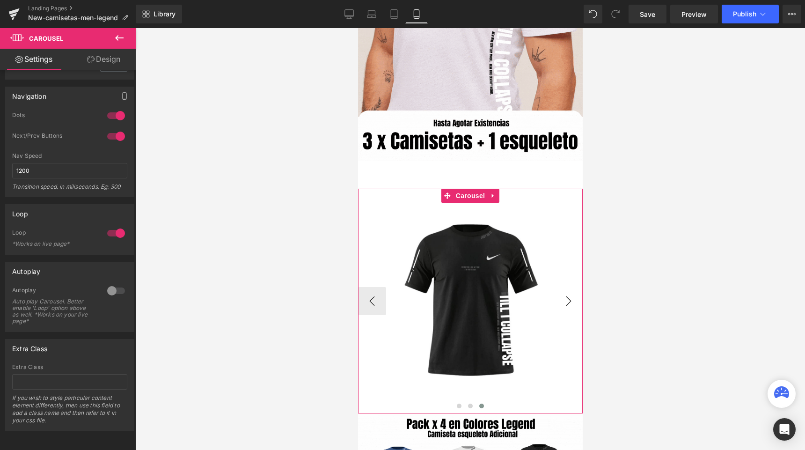
click at [562, 306] on button "›" at bounding box center [568, 301] width 28 height 28
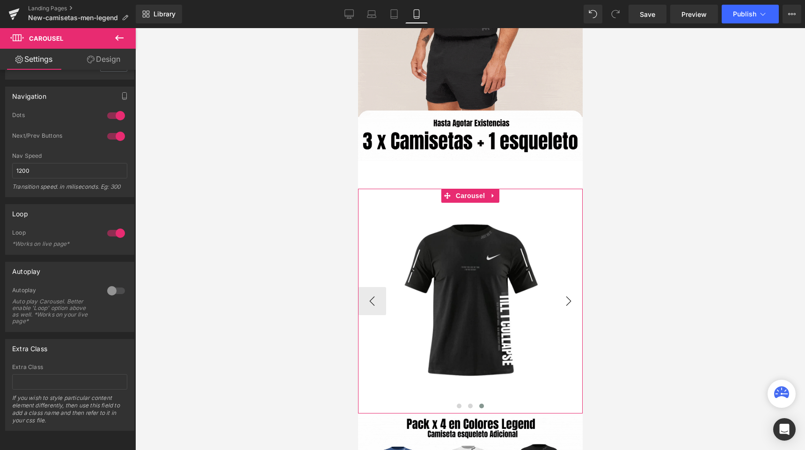
click at [561, 298] on button "›" at bounding box center [568, 301] width 28 height 28
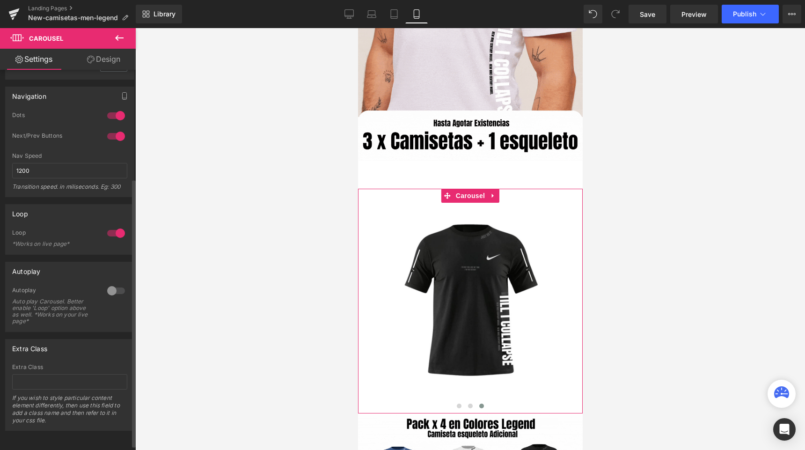
click at [110, 236] on div at bounding box center [116, 233] width 22 height 15
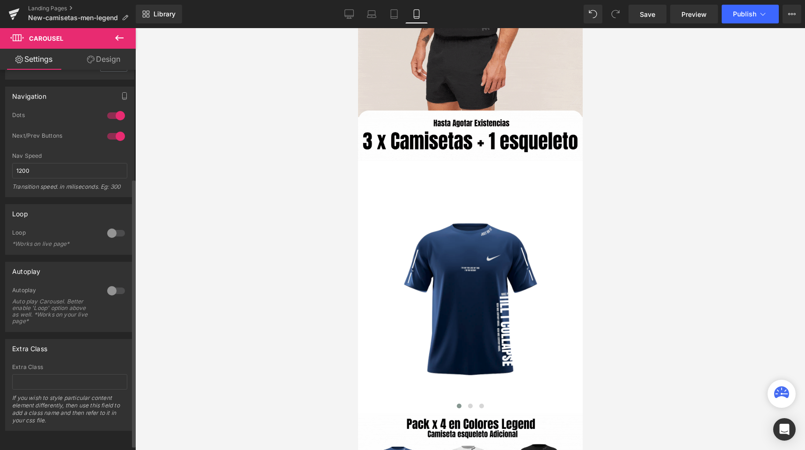
click at [111, 236] on div at bounding box center [116, 233] width 22 height 15
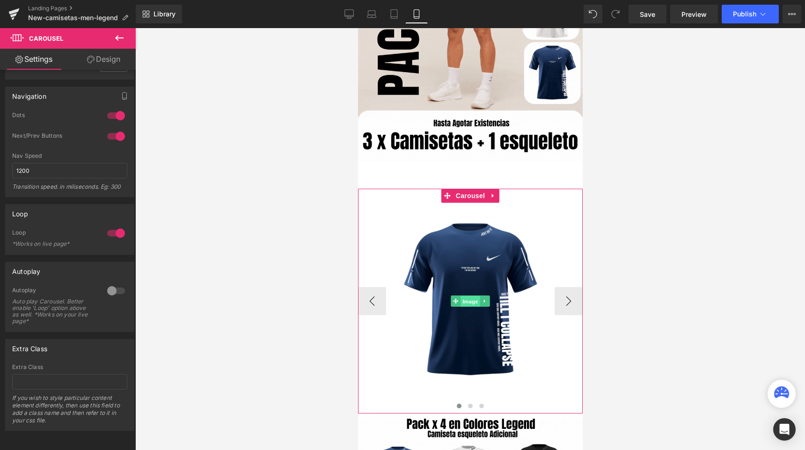
click at [461, 303] on span "Image" at bounding box center [470, 300] width 20 height 11
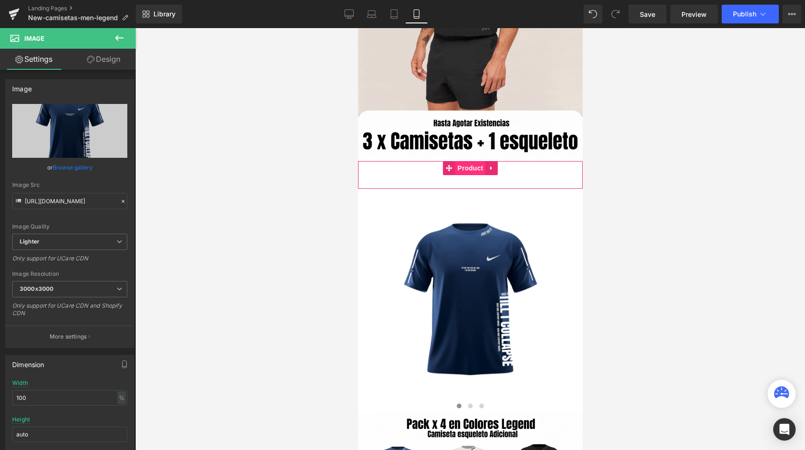
click at [464, 172] on span "Product" at bounding box center [470, 168] width 30 height 14
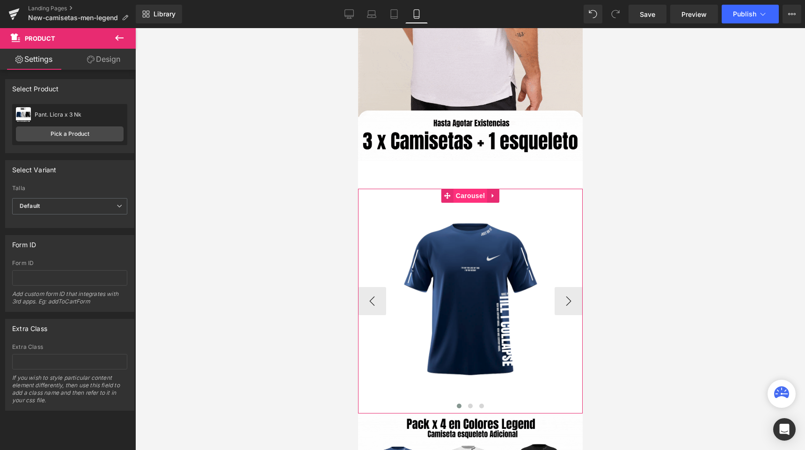
click at [472, 199] on span "Carousel" at bounding box center [470, 196] width 34 height 14
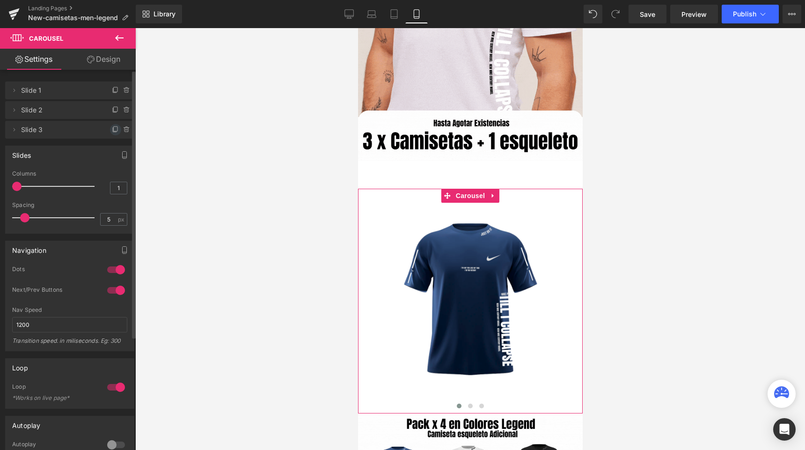
click at [112, 132] on icon at bounding box center [115, 129] width 7 height 7
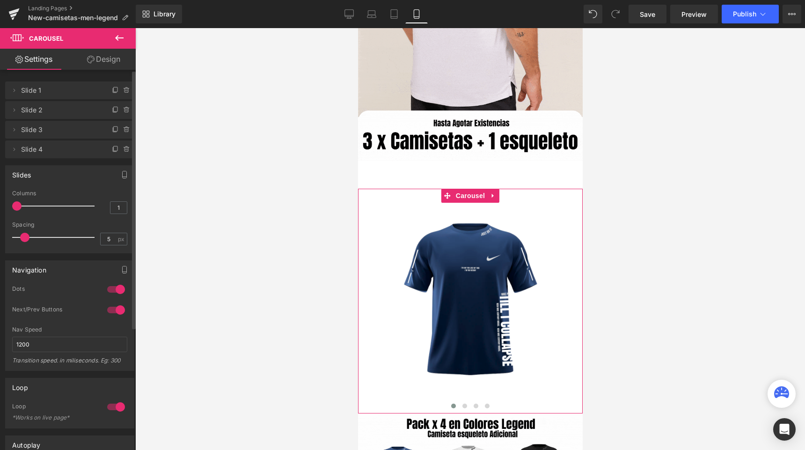
click at [79, 151] on span "Slide 4" at bounding box center [60, 149] width 79 height 18
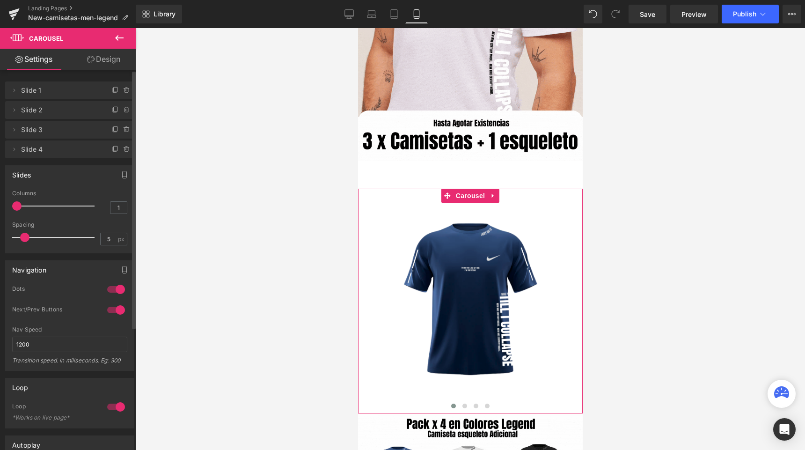
click at [61, 154] on span "Slide 4" at bounding box center [60, 149] width 79 height 18
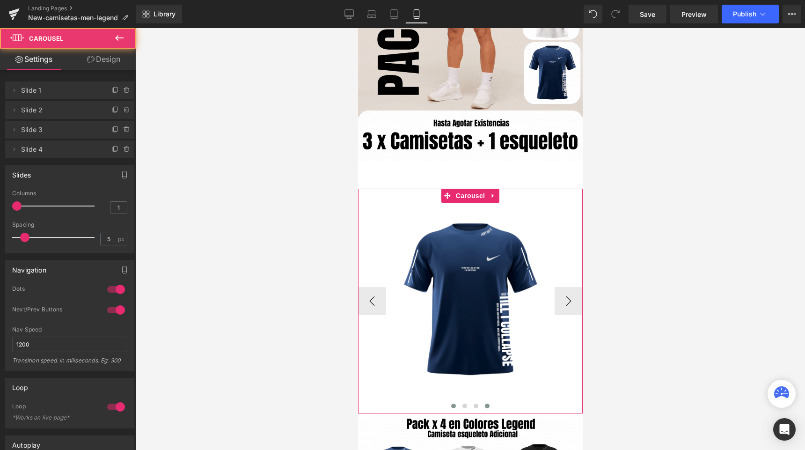
click at [485, 405] on span at bounding box center [487, 406] width 5 height 5
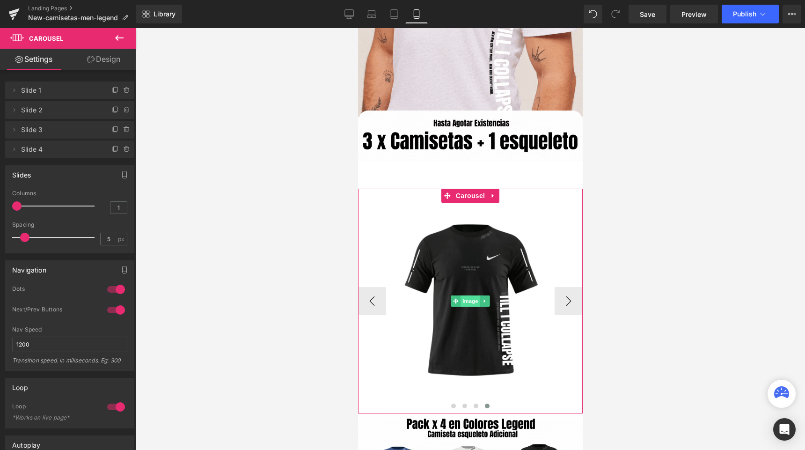
click at [476, 300] on span "Image" at bounding box center [470, 300] width 20 height 11
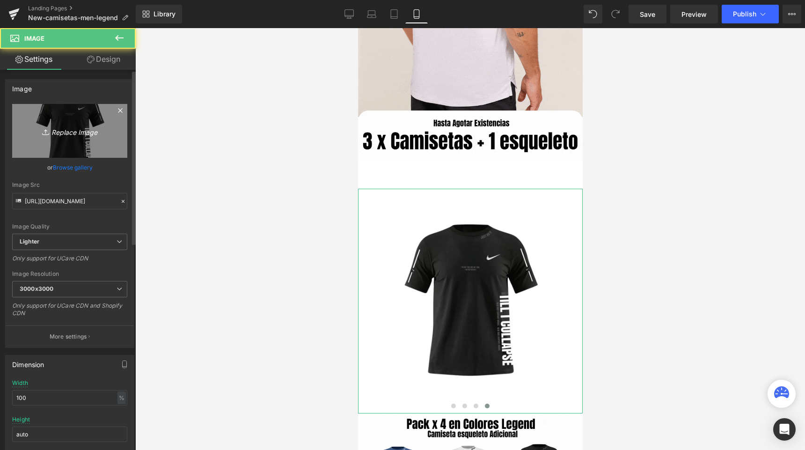
click at [72, 129] on icon "Replace Image" at bounding box center [69, 131] width 75 height 12
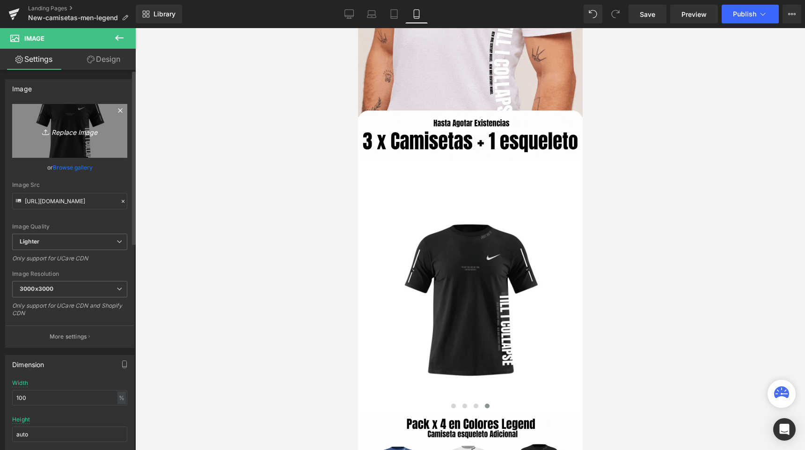
type input "C:\fakepath\8.png"
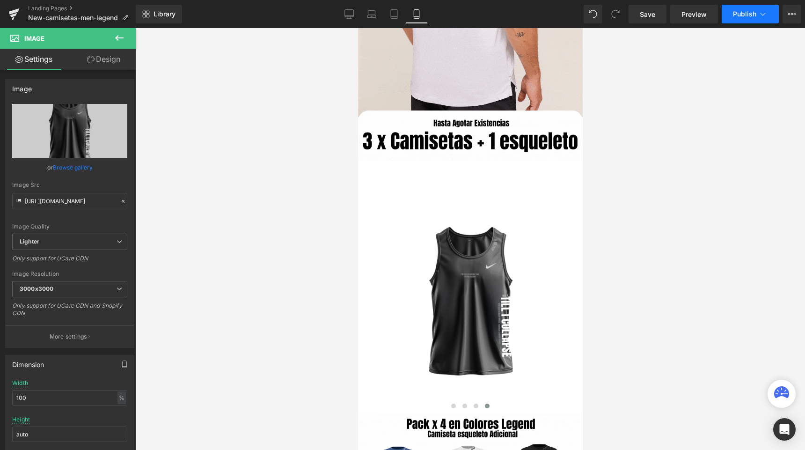
click at [746, 17] on span "Publish" at bounding box center [744, 13] width 23 height 7
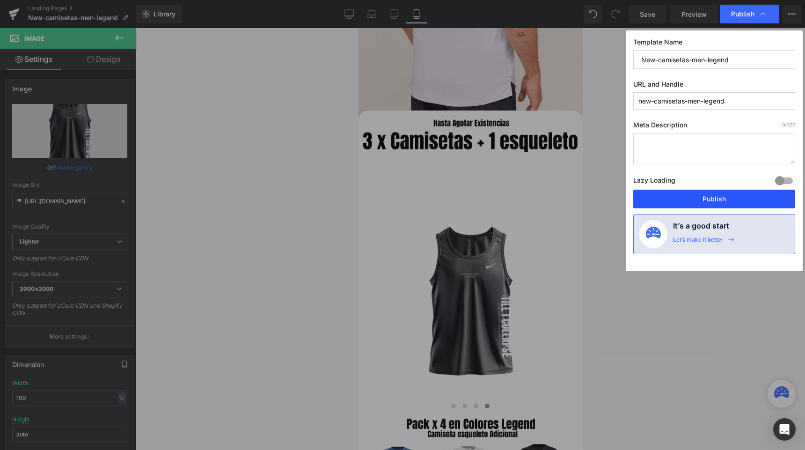
click at [676, 193] on button "Publish" at bounding box center [714, 199] width 162 height 19
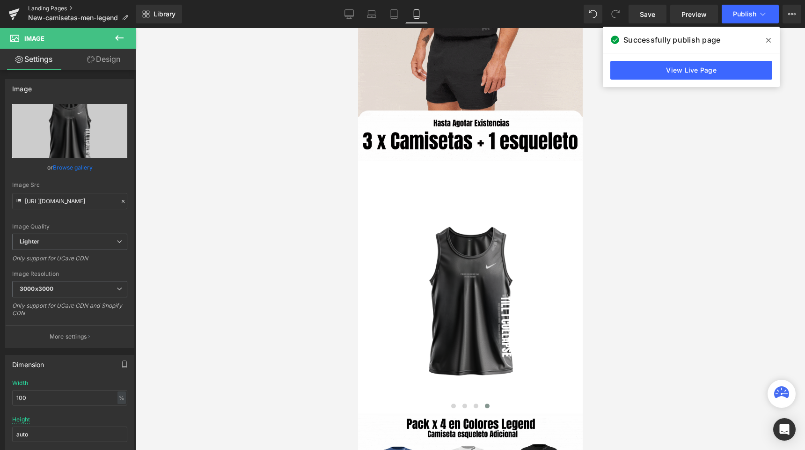
click at [44, 8] on link "Landing Pages" at bounding box center [82, 8] width 108 height 7
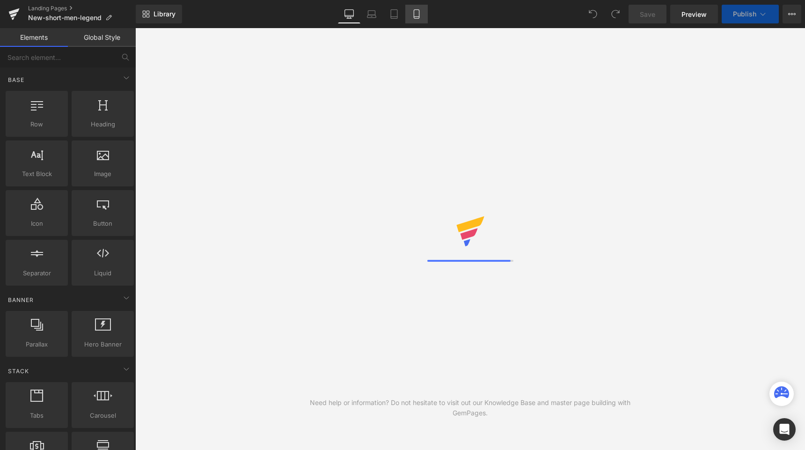
click at [415, 22] on link "Mobile" at bounding box center [416, 14] width 22 height 19
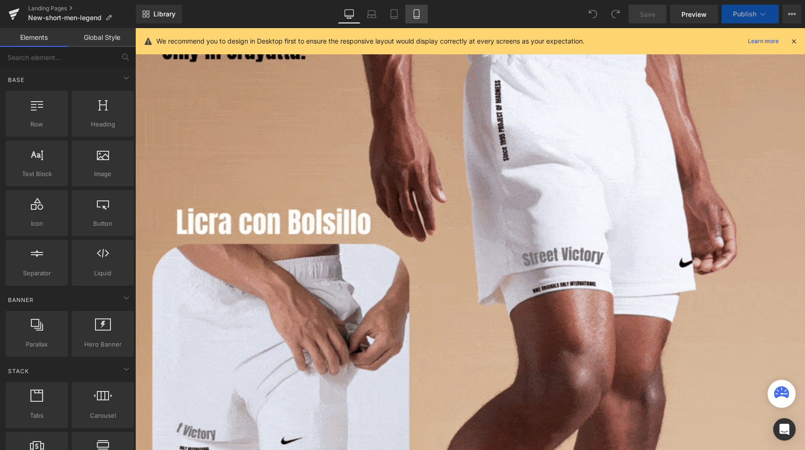
click at [419, 15] on icon at bounding box center [416, 14] width 5 height 9
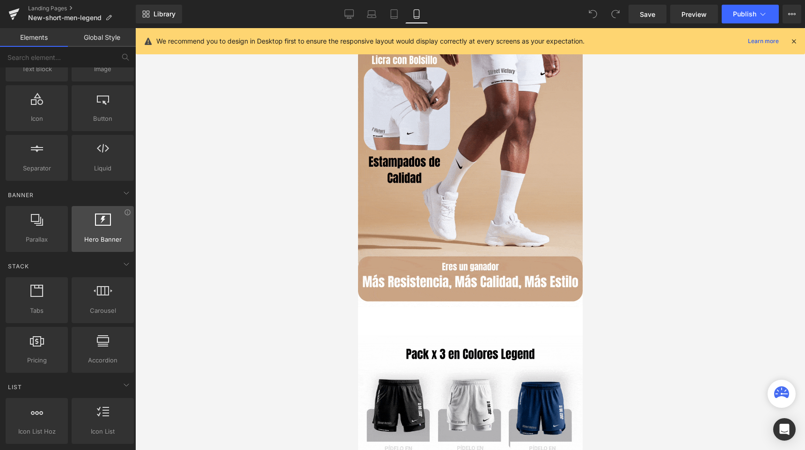
scroll to position [106, 0]
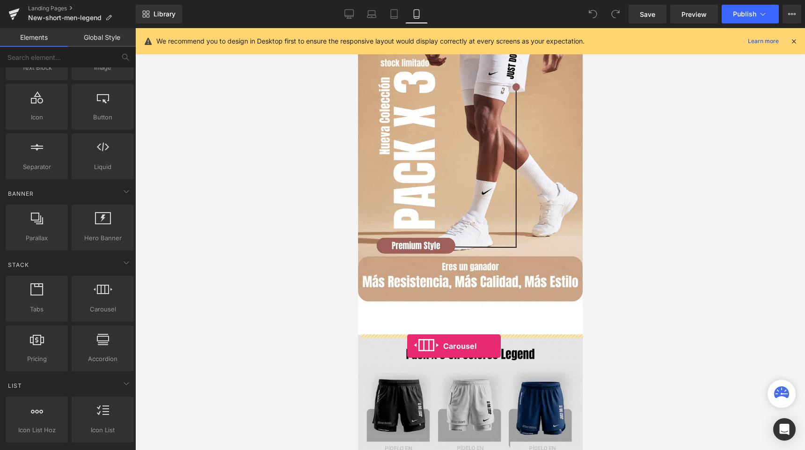
drag, startPoint x: 456, startPoint y: 338, endPoint x: 407, endPoint y: 346, distance: 49.3
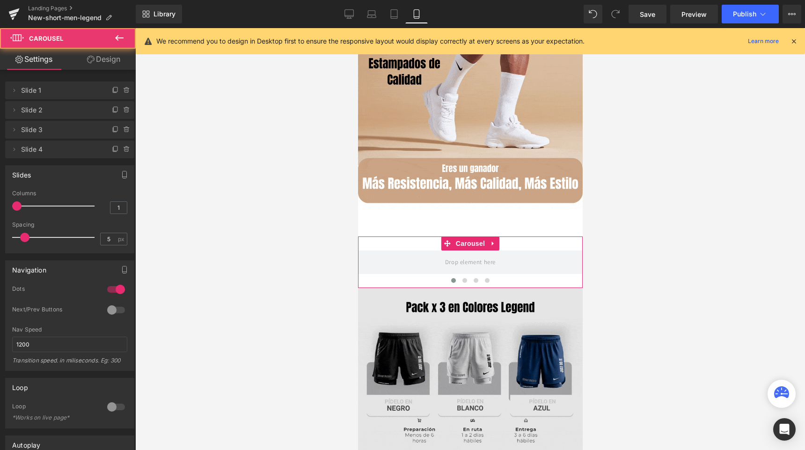
scroll to position [135, 0]
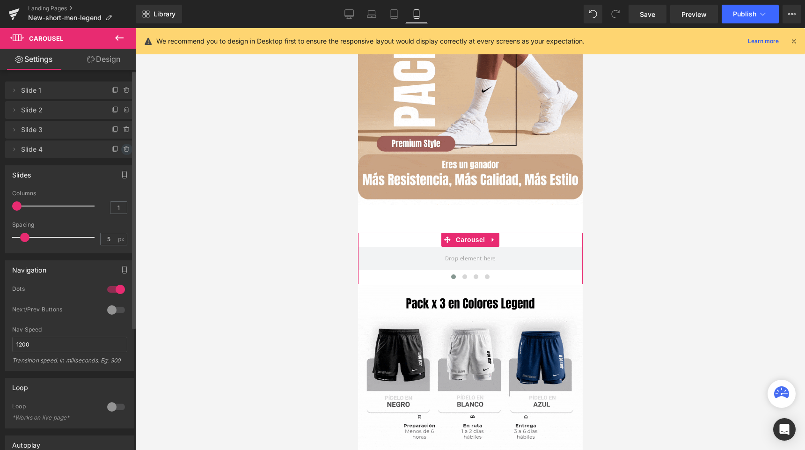
click at [123, 146] on icon at bounding box center [126, 149] width 7 height 7
click at [108, 151] on button "Delete" at bounding box center [116, 150] width 29 height 12
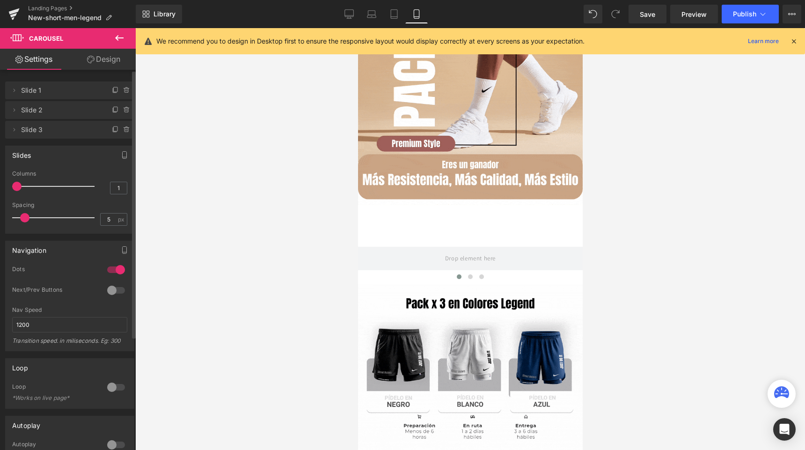
click at [118, 38] on icon at bounding box center [119, 38] width 8 height 6
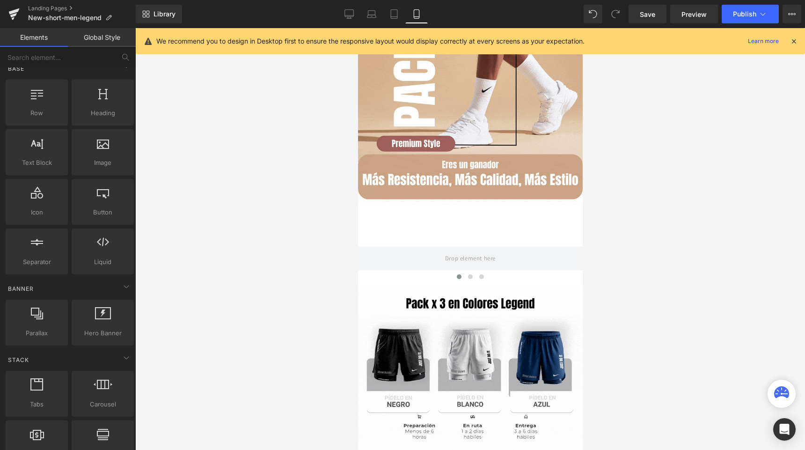
scroll to position [0, 0]
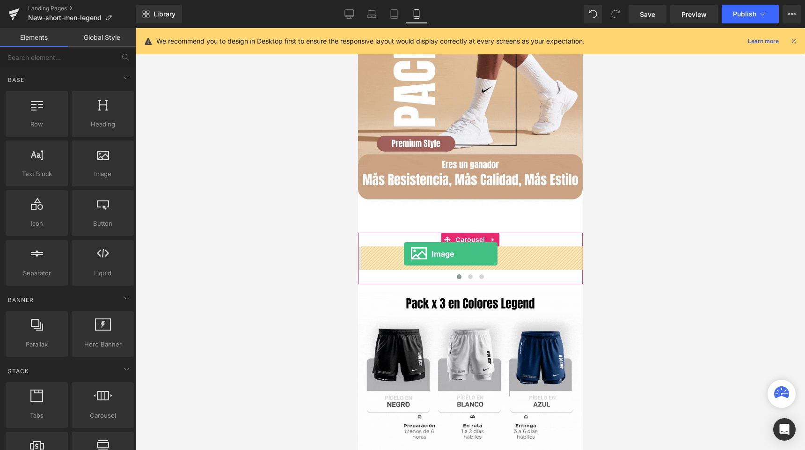
drag, startPoint x: 448, startPoint y: 208, endPoint x: 404, endPoint y: 254, distance: 63.9
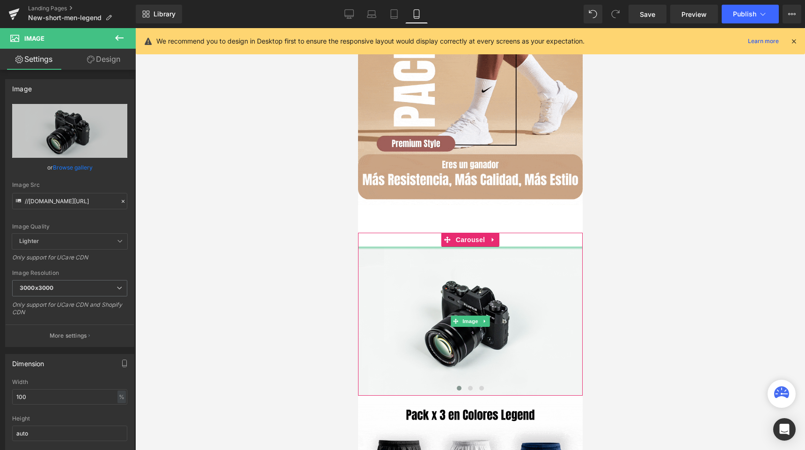
drag, startPoint x: 435, startPoint y: 246, endPoint x: 435, endPoint y: 237, distance: 8.9
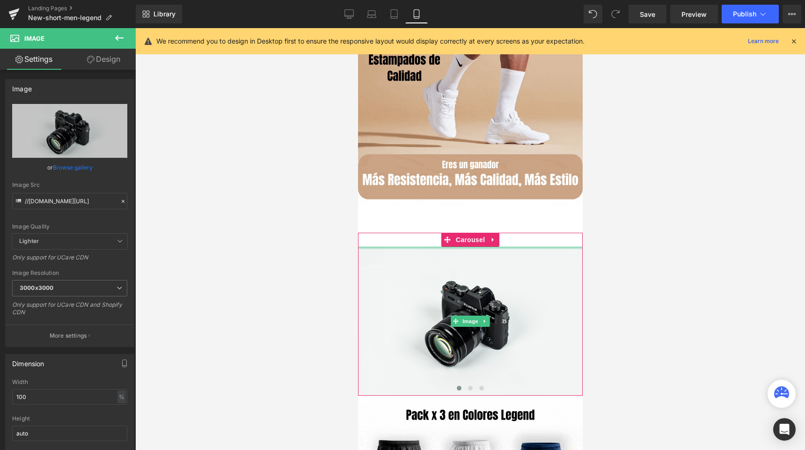
click at [435, 237] on div "Image ‹ › Carousel" at bounding box center [470, 314] width 225 height 163
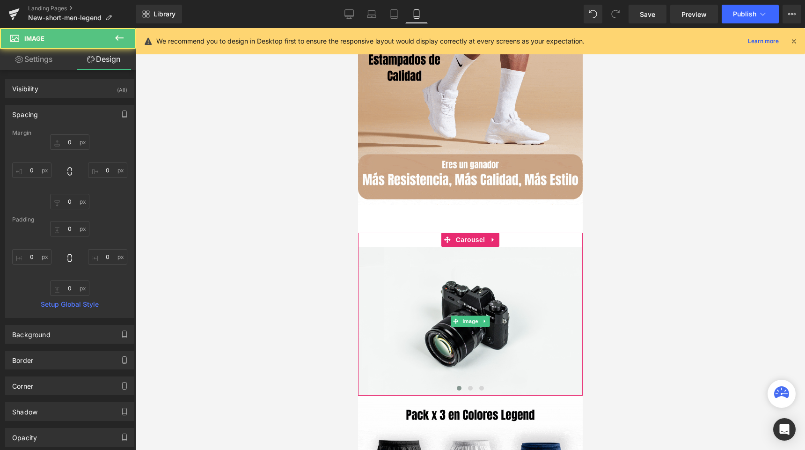
click at [422, 237] on div "Image ‹ › Carousel" at bounding box center [470, 314] width 225 height 163
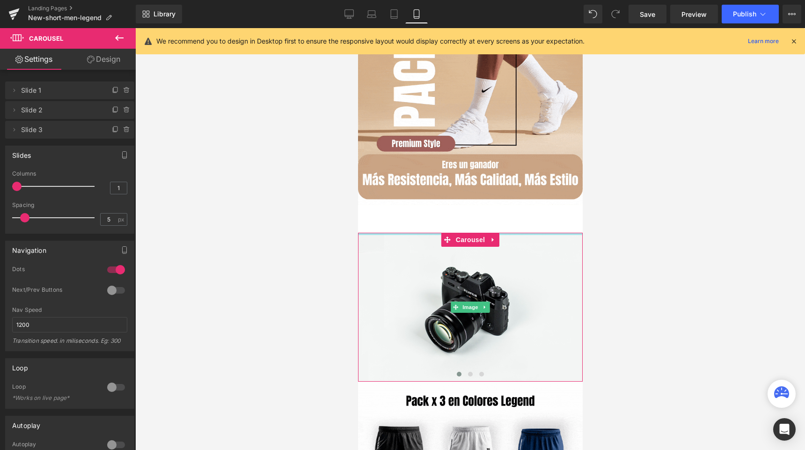
drag, startPoint x: 408, startPoint y: 235, endPoint x: 408, endPoint y: 213, distance: 22.5
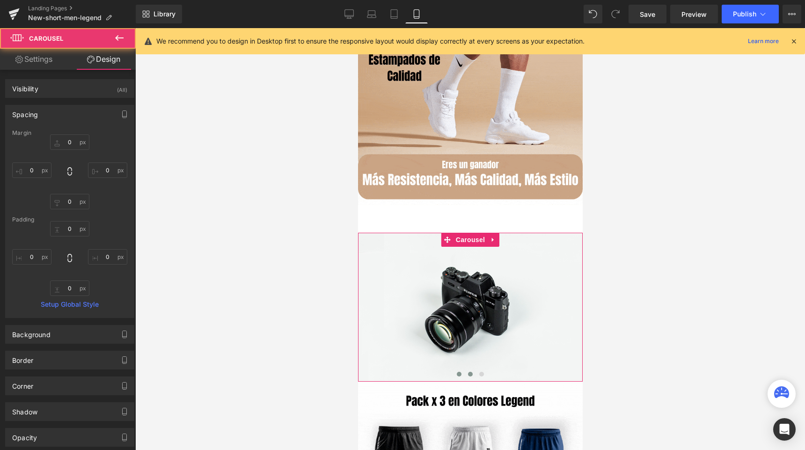
click at [469, 373] on span at bounding box center [470, 374] width 5 height 5
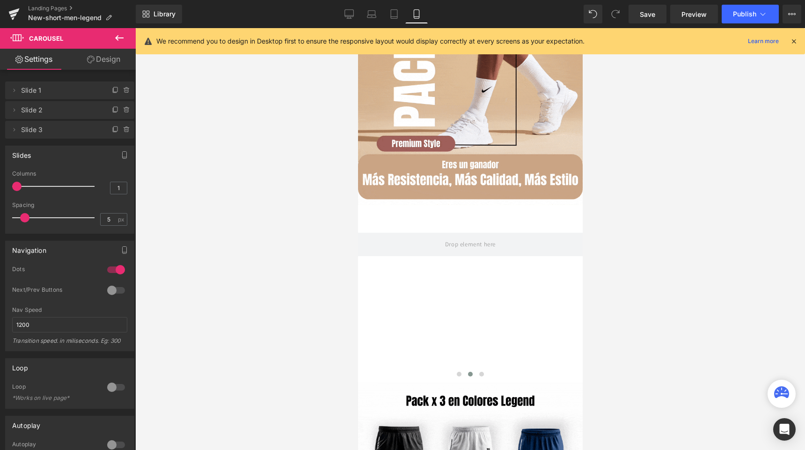
click at [117, 40] on icon at bounding box center [119, 37] width 11 height 11
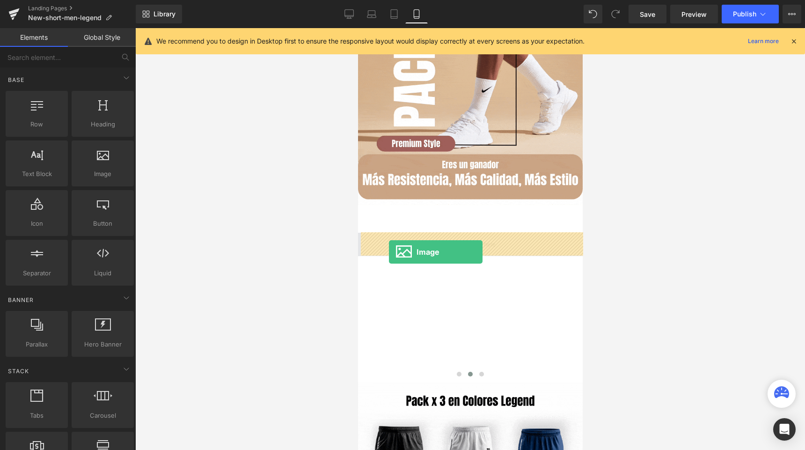
drag, startPoint x: 452, startPoint y: 197, endPoint x: 393, endPoint y: 251, distance: 80.9
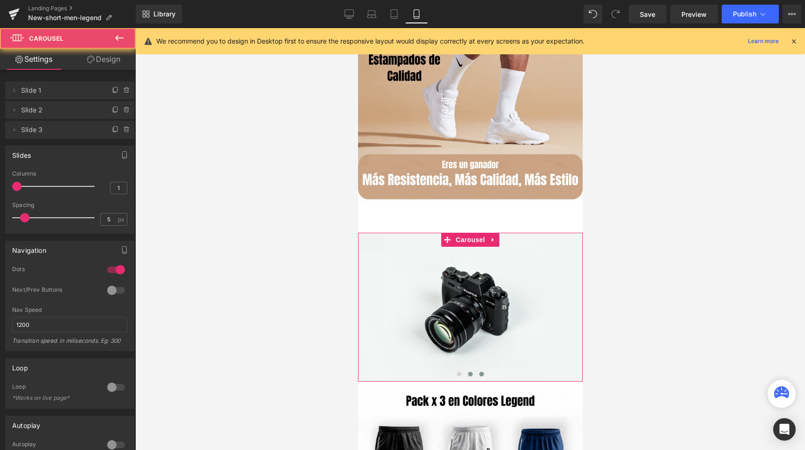
click at [483, 375] on span at bounding box center [481, 374] width 5 height 5
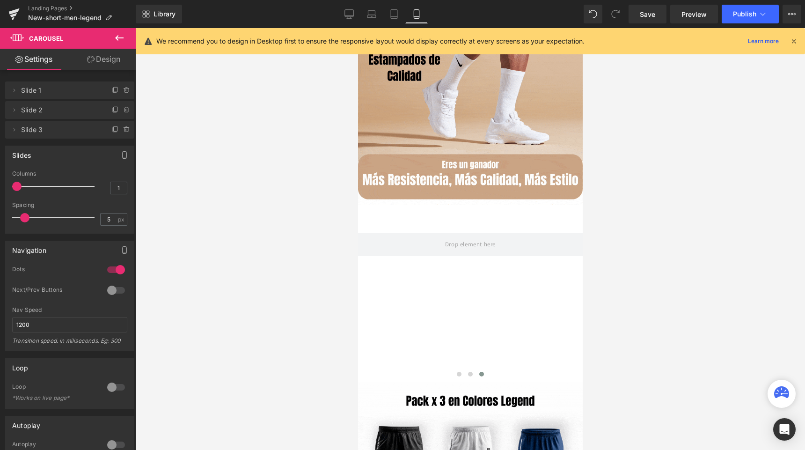
click at [125, 35] on button at bounding box center [119, 38] width 33 height 21
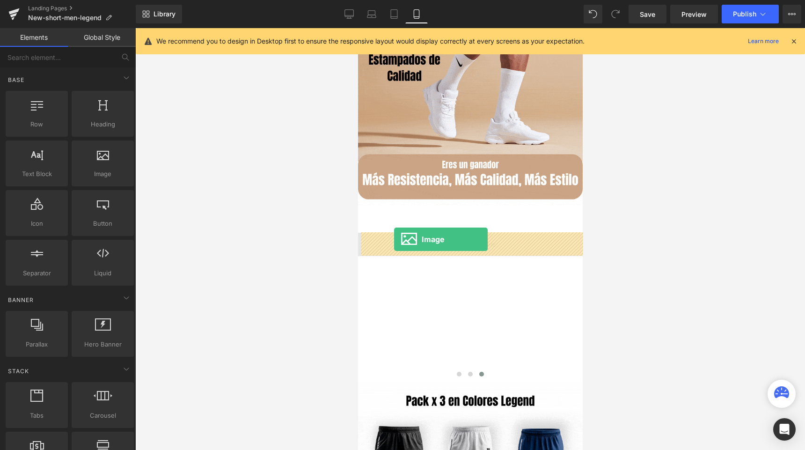
drag, startPoint x: 464, startPoint y: 190, endPoint x: 395, endPoint y: 241, distance: 85.7
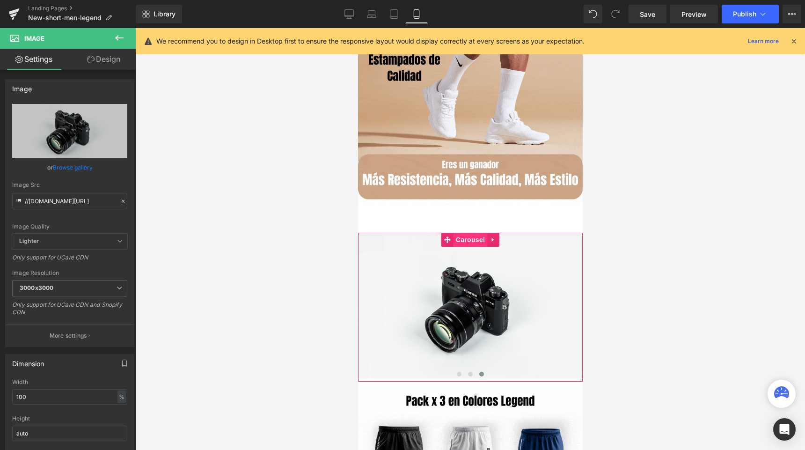
click at [458, 239] on span "Carousel" at bounding box center [470, 240] width 34 height 14
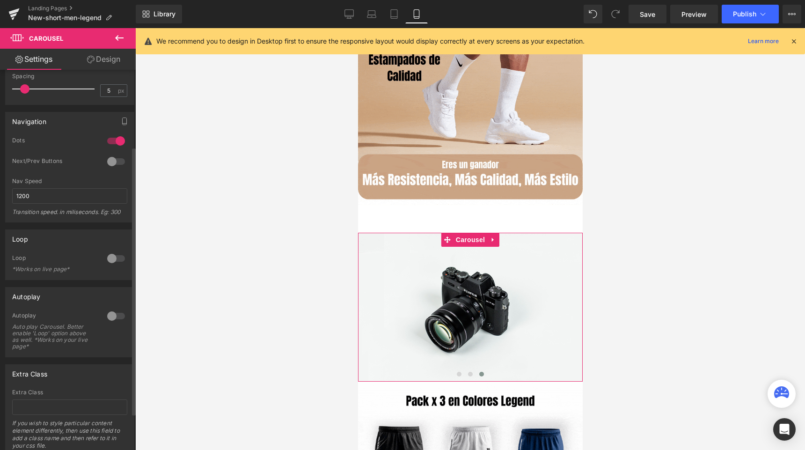
scroll to position [133, 0]
click at [106, 254] on div at bounding box center [116, 254] width 22 height 15
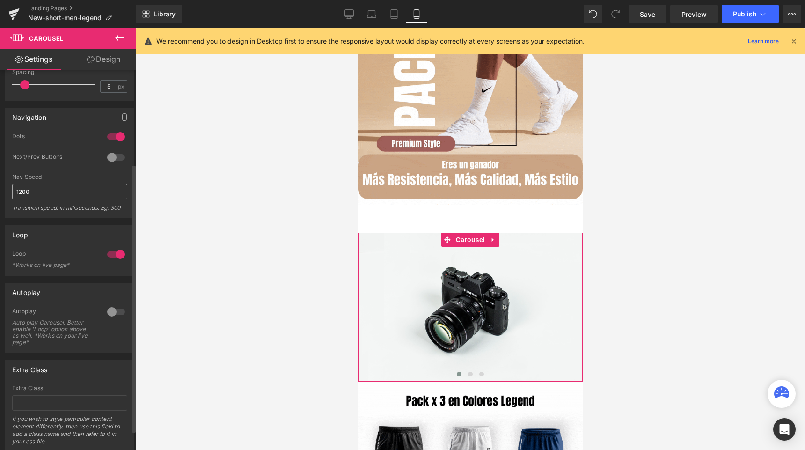
scroll to position [161, 0]
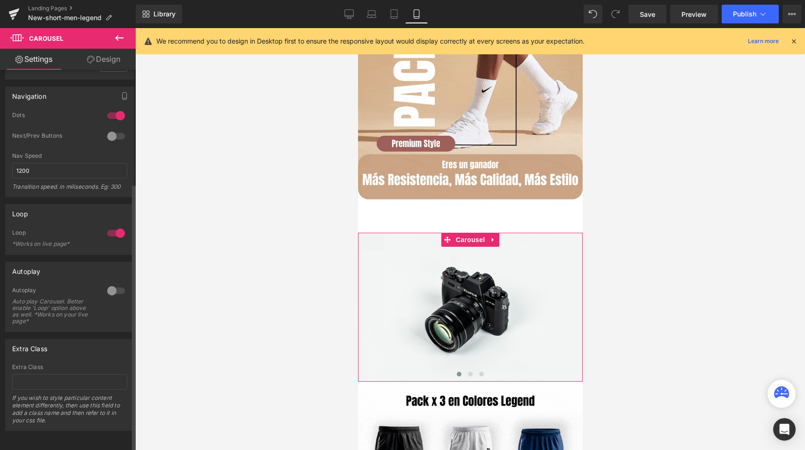
click at [113, 132] on div at bounding box center [116, 136] width 22 height 15
click at [467, 308] on span "Image" at bounding box center [470, 307] width 20 height 11
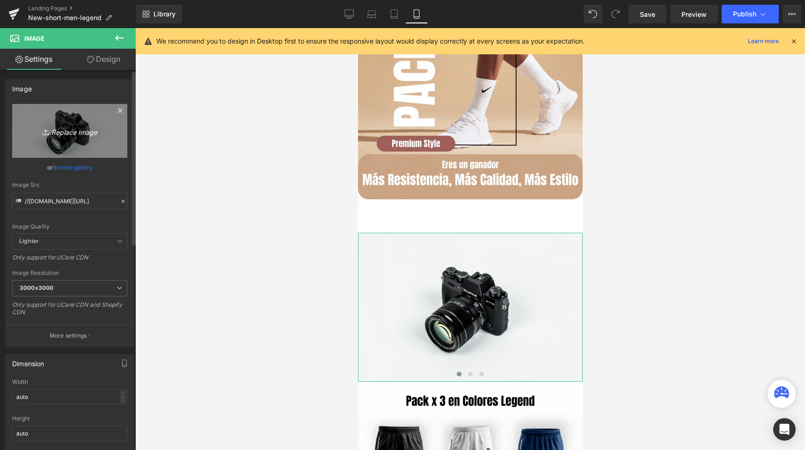
click at [79, 134] on icon "Replace Image" at bounding box center [69, 131] width 75 height 12
type input "C:\fakepath\3.png"
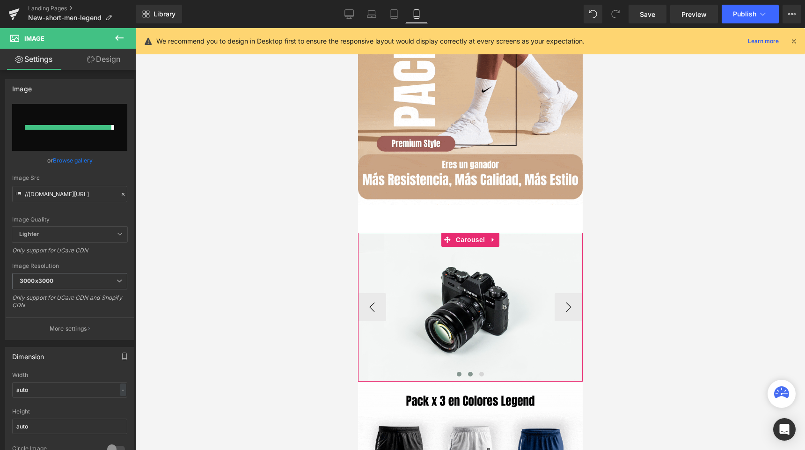
type input "https://ucarecdn.com/e24f0440-0e5d-4b91-9dc8-b1e3e37a66d1/-/format/auto/-/previ…"
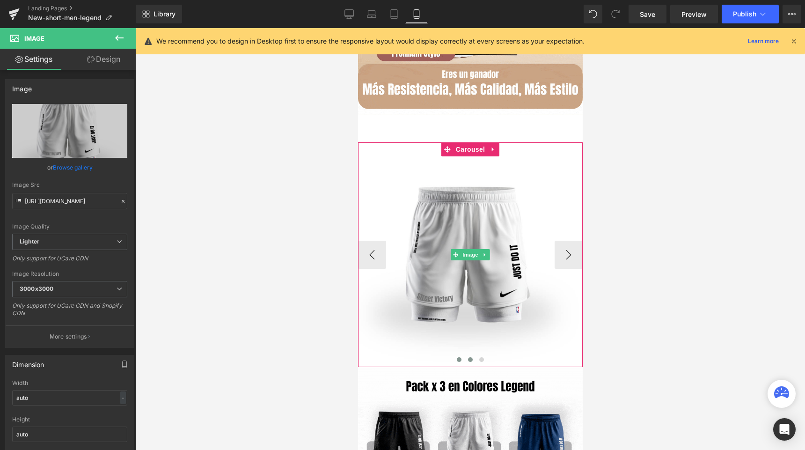
scroll to position [229, 0]
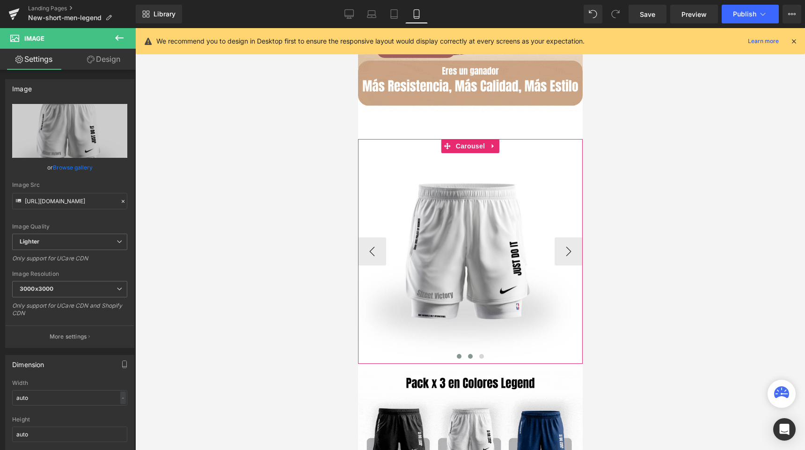
click at [471, 358] on span at bounding box center [470, 356] width 5 height 5
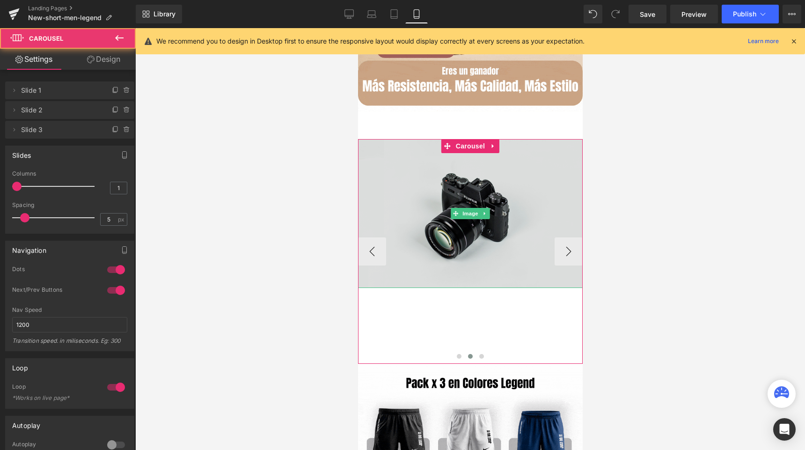
click at [454, 243] on img at bounding box center [470, 213] width 225 height 149
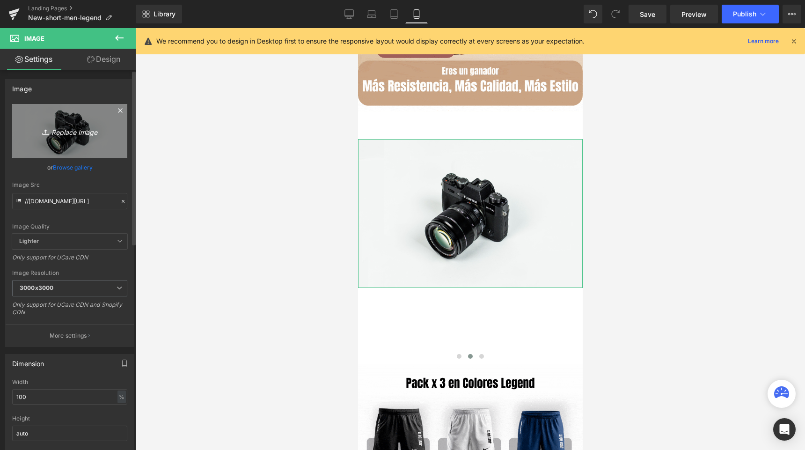
click at [76, 135] on icon "Replace Image" at bounding box center [69, 131] width 75 height 12
type input "C:\fakepath\4.png"
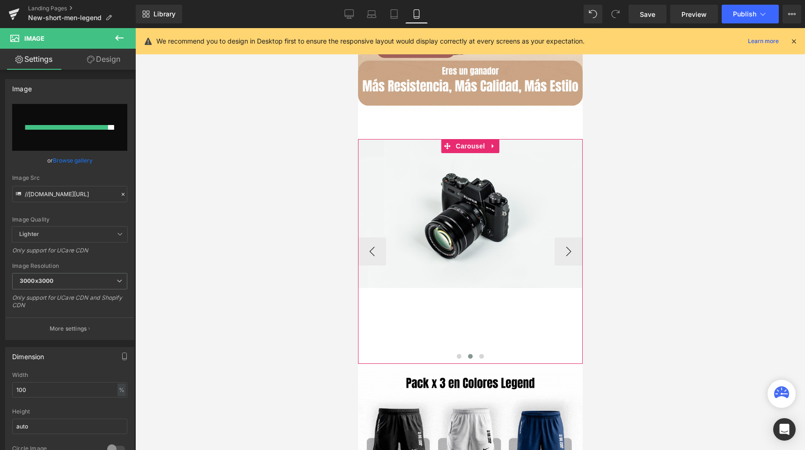
type input "https://ucarecdn.com/cf543a22-878c-40ae-afa7-48506ed9c123/-/format/auto/-/previ…"
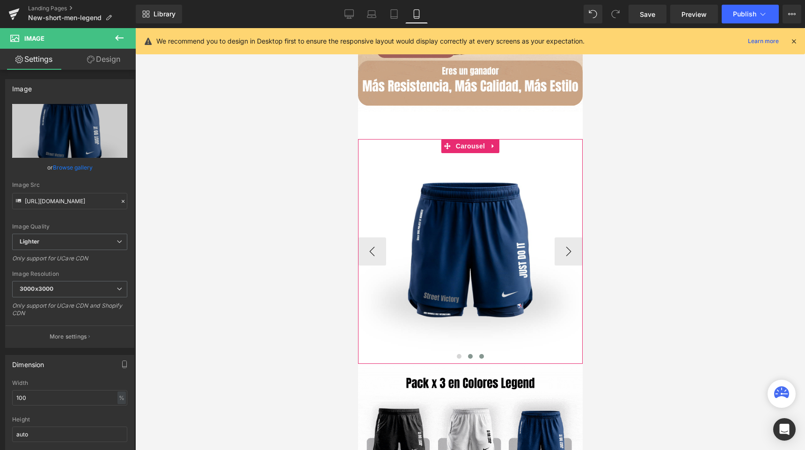
click at [484, 357] on button at bounding box center [481, 356] width 11 height 9
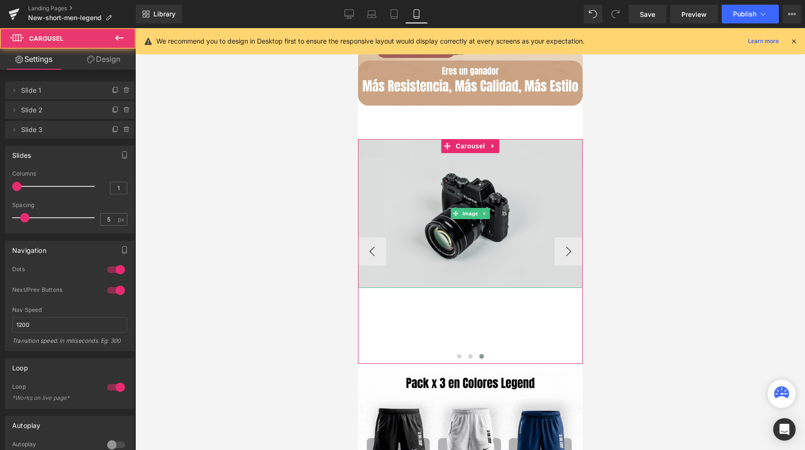
click at [473, 245] on img at bounding box center [470, 213] width 225 height 149
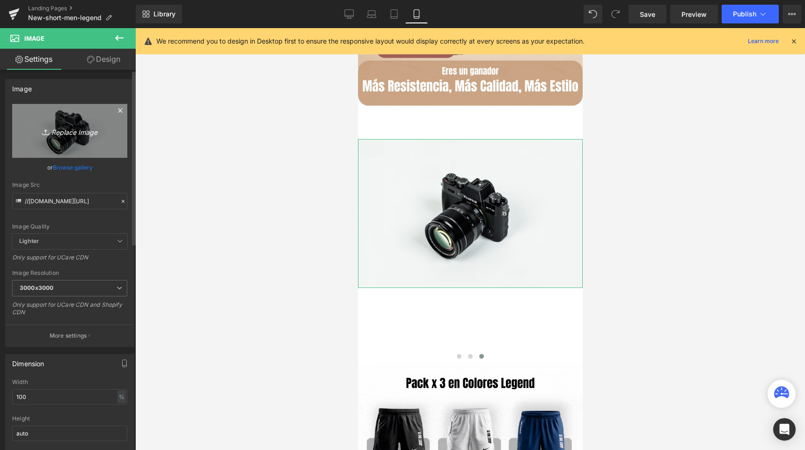
click at [94, 142] on link "Replace Image" at bounding box center [69, 131] width 115 height 54
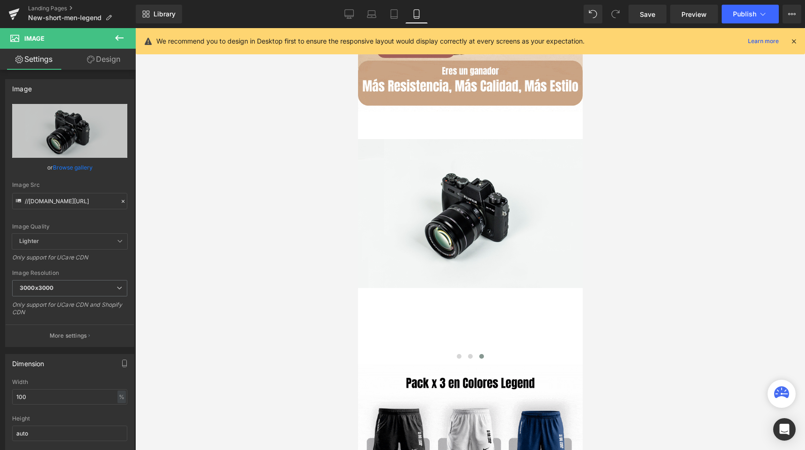
type input "C:\fakepath\5.png"
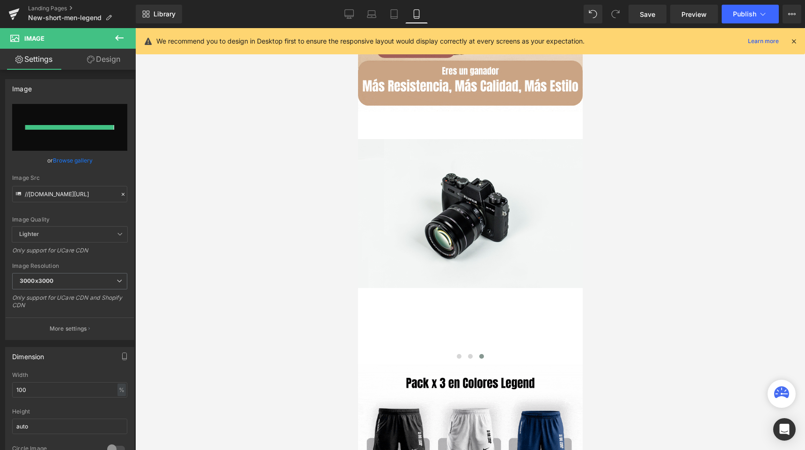
type input "https://ucarecdn.com/b65344dd-0a2d-4fca-b9d8-7ea5ecc871a1/-/format/auto/-/previ…"
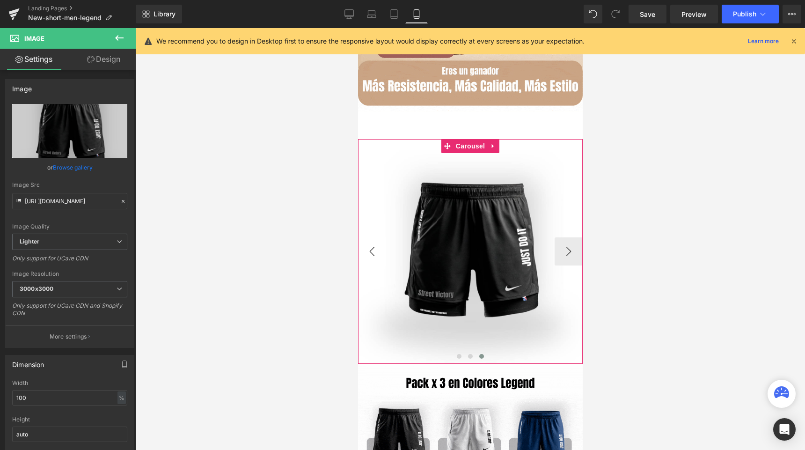
click at [373, 252] on button "‹" at bounding box center [372, 251] width 28 height 28
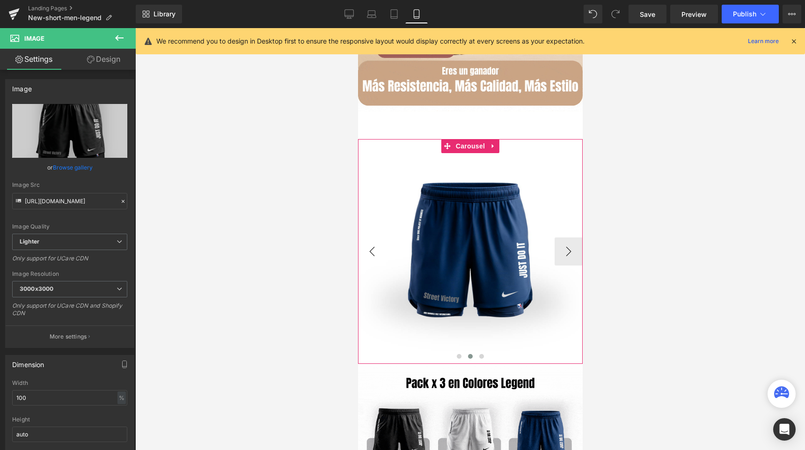
click at [374, 252] on button "‹" at bounding box center [372, 251] width 28 height 28
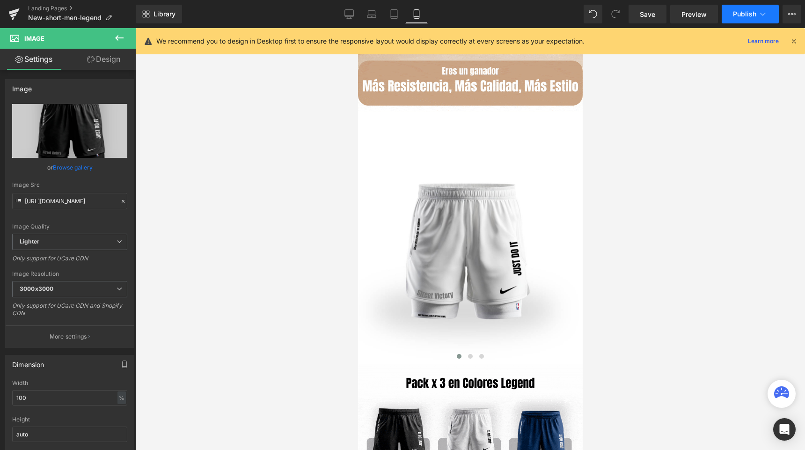
click at [741, 16] on span "Publish" at bounding box center [744, 13] width 23 height 7
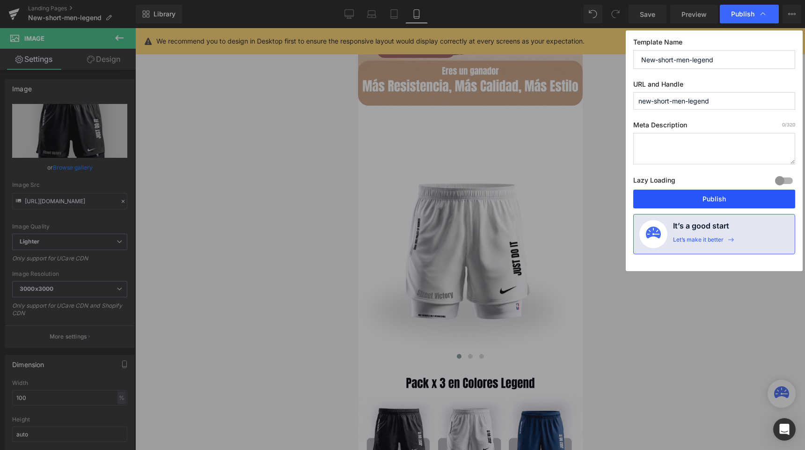
click at [665, 194] on button "Publish" at bounding box center [714, 199] width 162 height 19
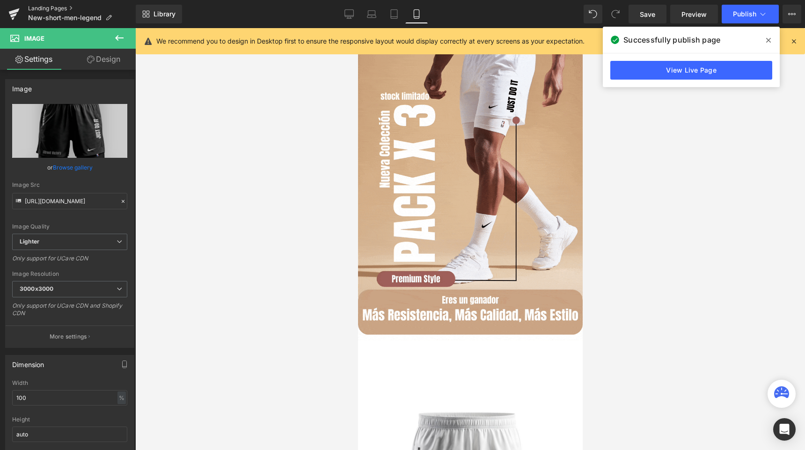
click at [53, 9] on link "Landing Pages" at bounding box center [82, 8] width 108 height 7
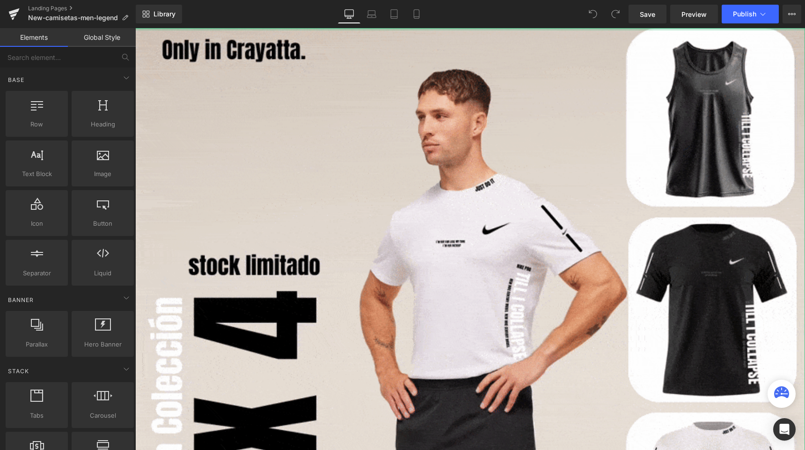
click at [420, 29] on div at bounding box center [470, 29] width 670 height 2
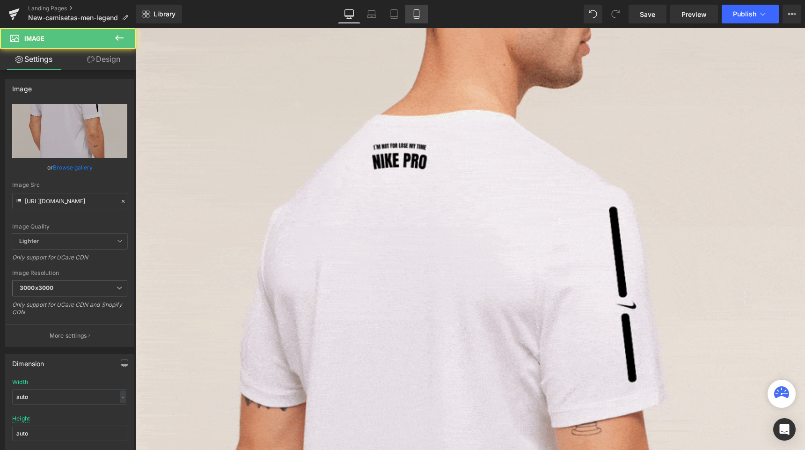
click at [417, 11] on icon at bounding box center [416, 13] width 9 height 9
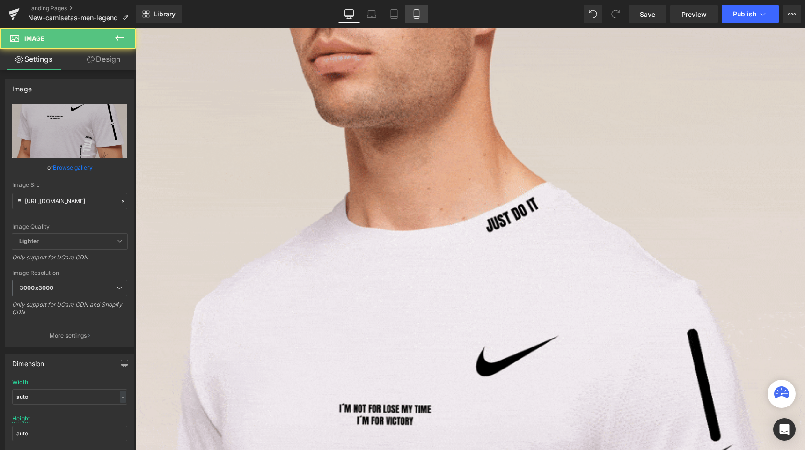
type input "100"
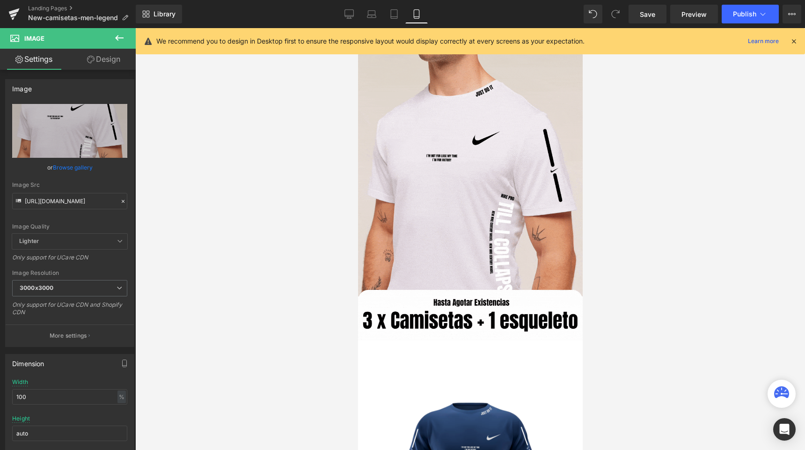
click at [794, 44] on icon at bounding box center [794, 41] width 8 height 8
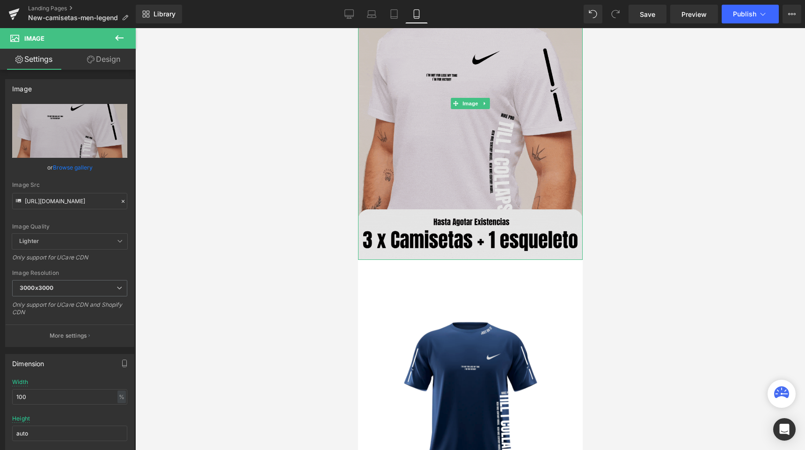
scroll to position [70, 0]
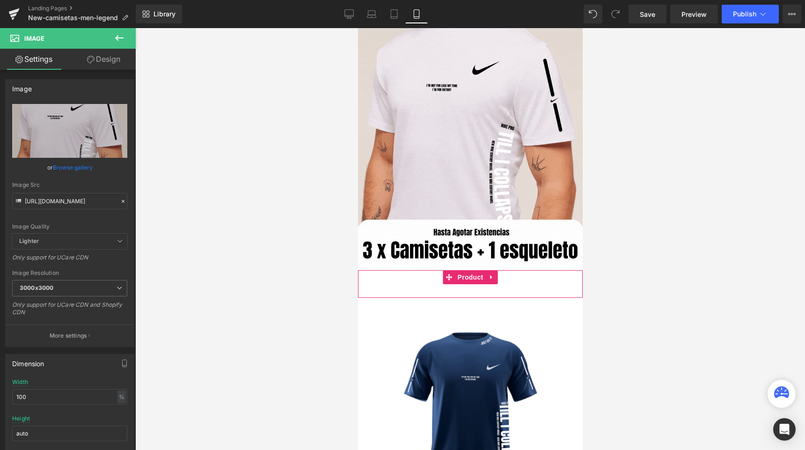
click at [395, 279] on div "Buy it now (P) Dynamic Checkout Button" at bounding box center [469, 281] width 215 height 23
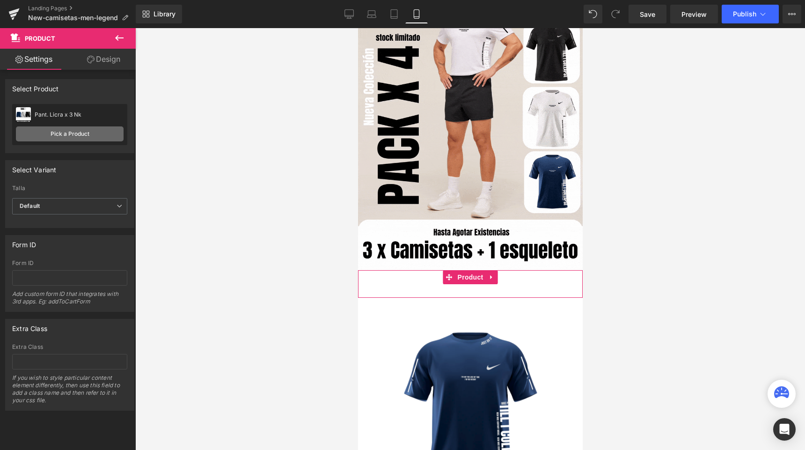
click at [69, 132] on link "Pick a Product" at bounding box center [70, 133] width 108 height 15
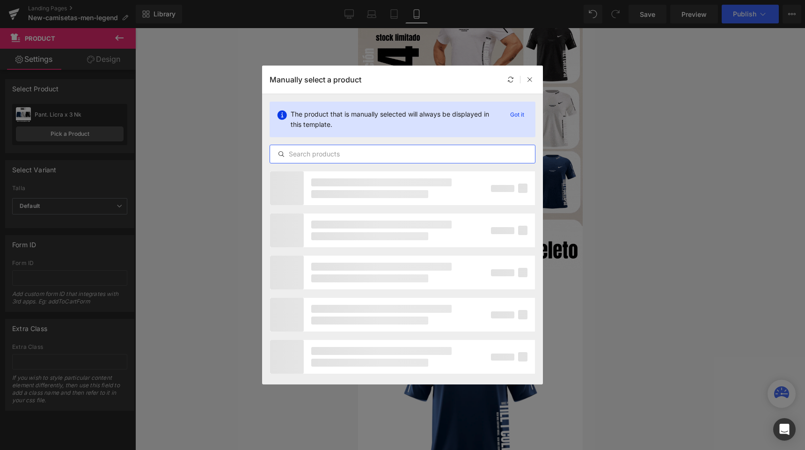
click at [338, 155] on input "text" at bounding box center [402, 153] width 265 height 11
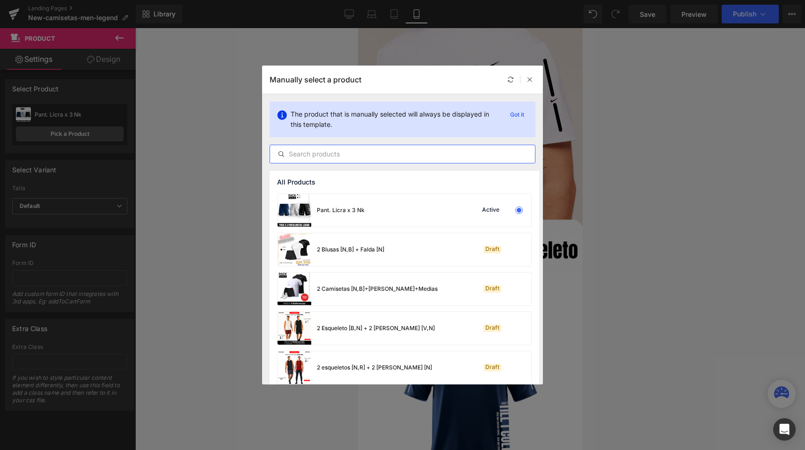
paste input "3 Camisetas + Esqueleto negra"
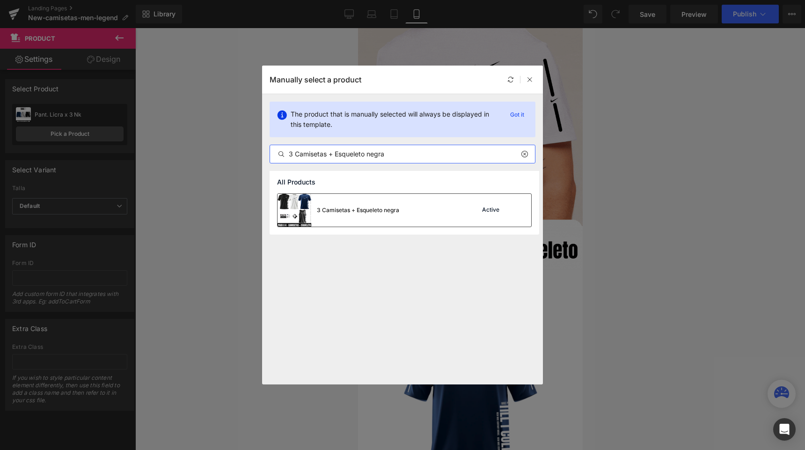
type input "3 Camisetas + Esqueleto negra"
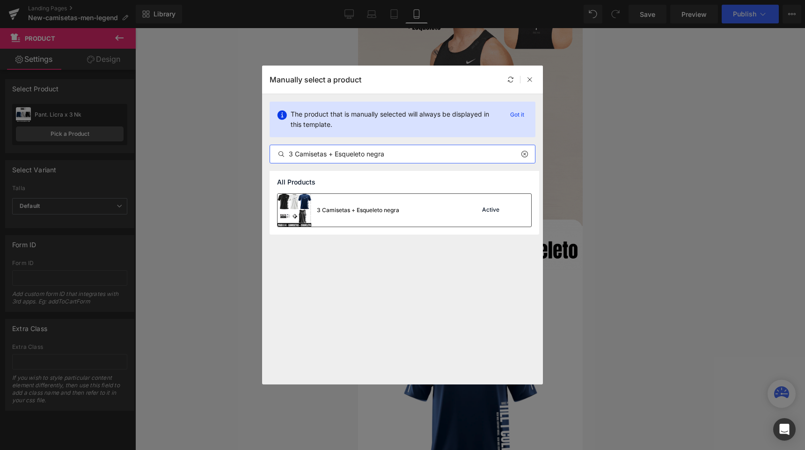
click at [384, 203] on div "3 Camisetas + Esqueleto negra" at bounding box center [339, 210] width 122 height 33
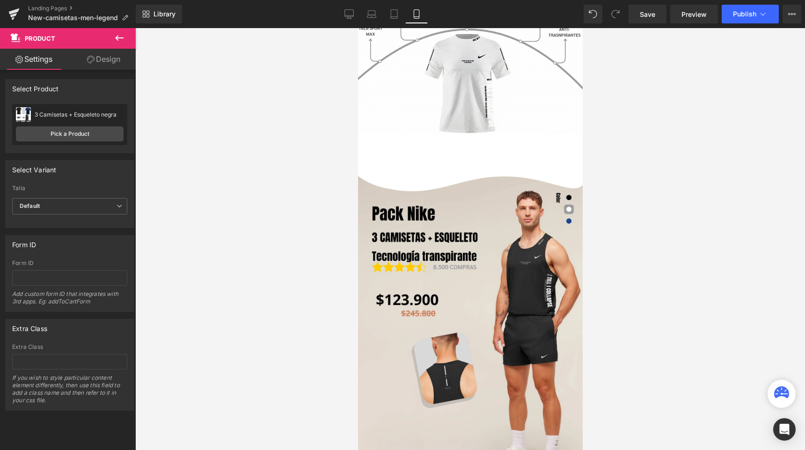
scroll to position [686, 0]
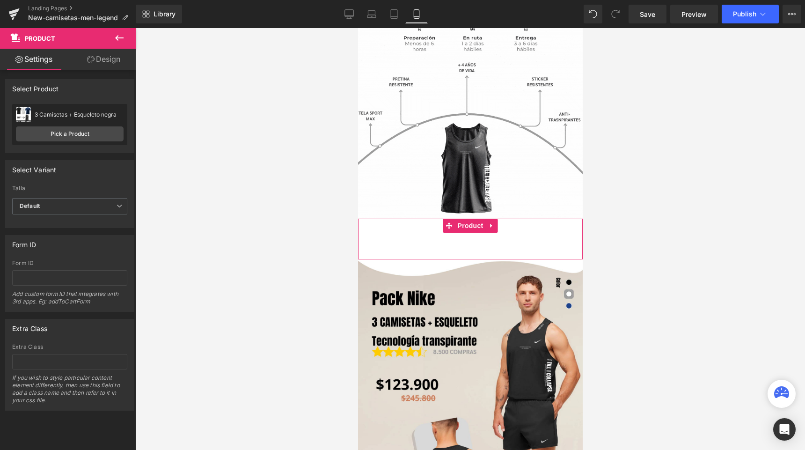
click at [435, 237] on div "Buy it now (P) Dynamic Checkout Button" at bounding box center [469, 239] width 215 height 23
click at [427, 236] on div "Buy it now (P) Dynamic Checkout Button" at bounding box center [469, 239] width 215 height 23
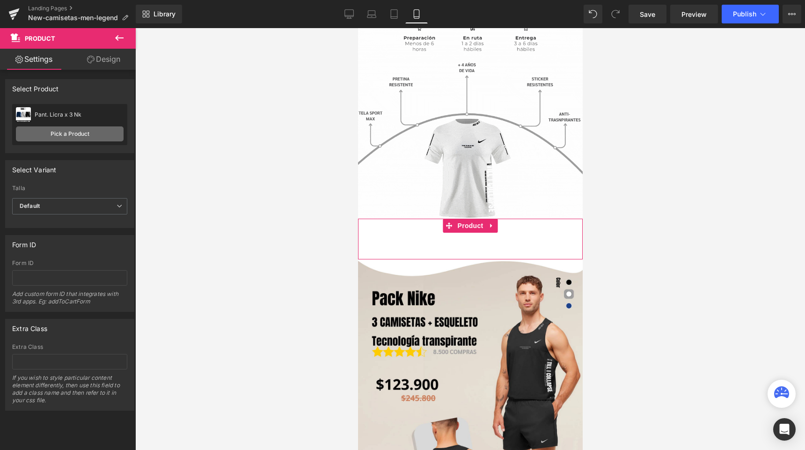
click at [90, 133] on link "Pick a Product" at bounding box center [70, 133] width 108 height 15
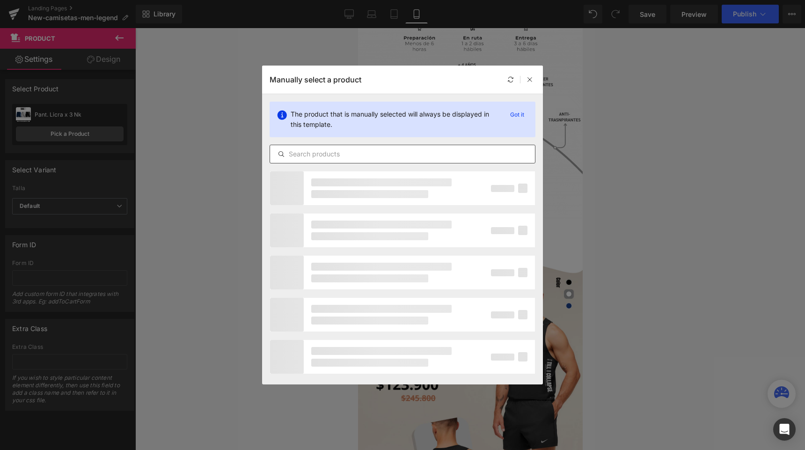
click at [297, 156] on input "text" at bounding box center [402, 153] width 265 height 11
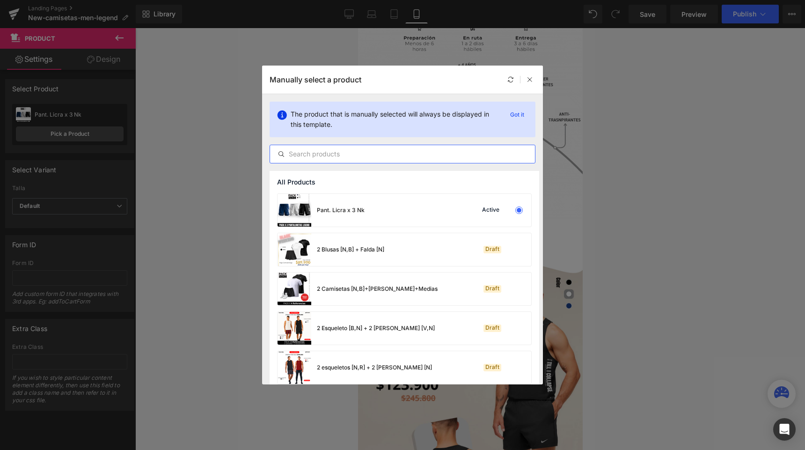
paste input "3 Camisetas + Esqueleto negra"
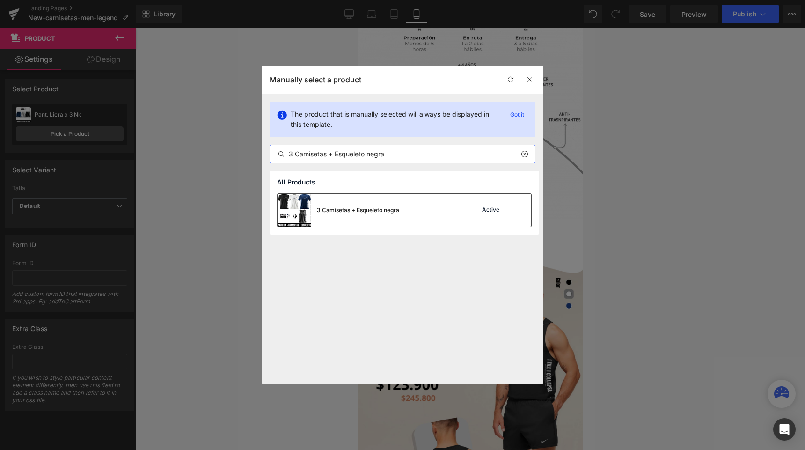
type input "3 Camisetas + Esqueleto negra"
click at [344, 204] on div "3 Camisetas + Esqueleto negra" at bounding box center [339, 210] width 122 height 33
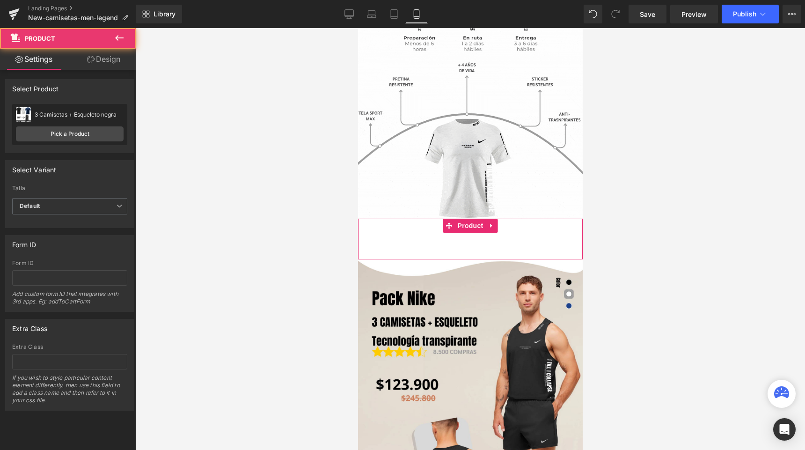
click at [465, 239] on div "Buy it now (P) Dynamic Checkout Button" at bounding box center [469, 239] width 215 height 23
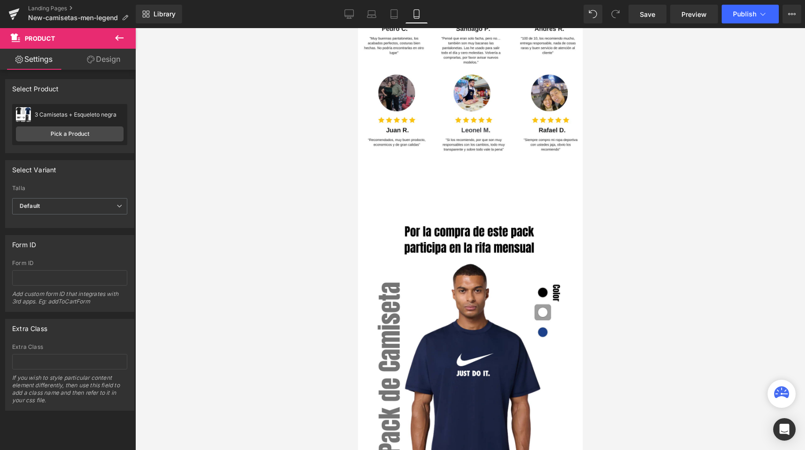
scroll to position [1724, 0]
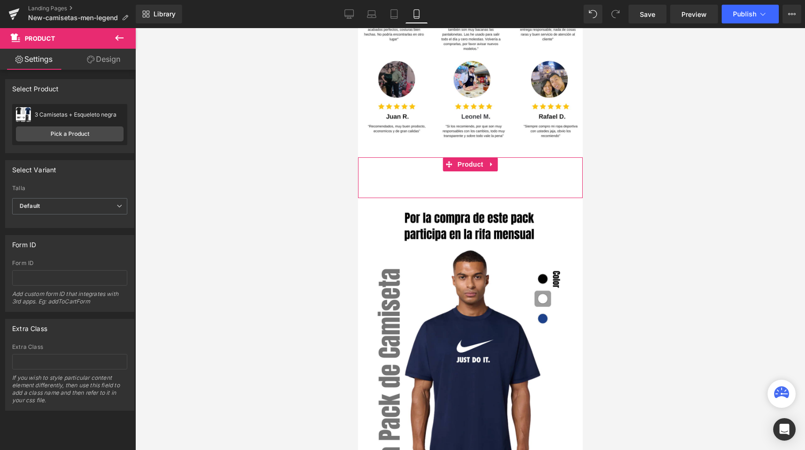
click at [411, 182] on div "Buy it now (P) Dynamic Checkout Button" at bounding box center [469, 178] width 215 height 23
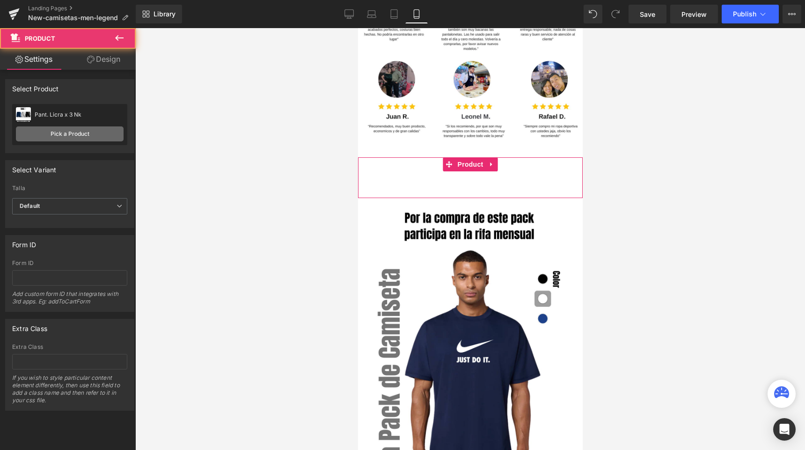
click at [92, 133] on link "Pick a Product" at bounding box center [70, 133] width 108 height 15
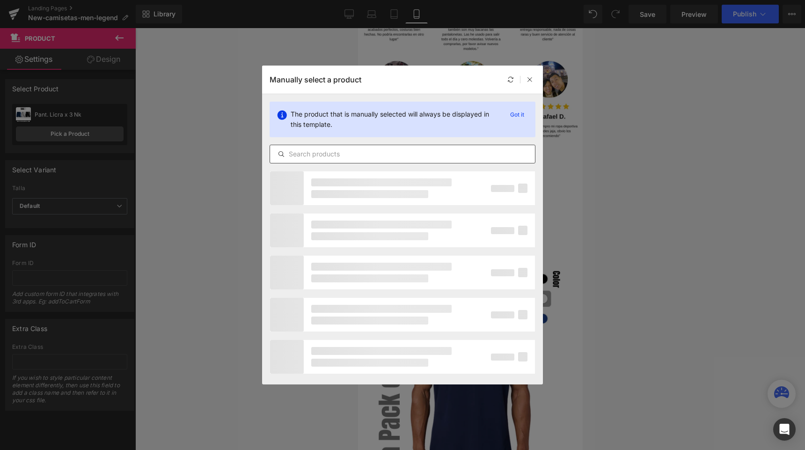
click at [298, 158] on input "text" at bounding box center [402, 153] width 265 height 11
paste input "3 Camisetas + Esqueleto negra"
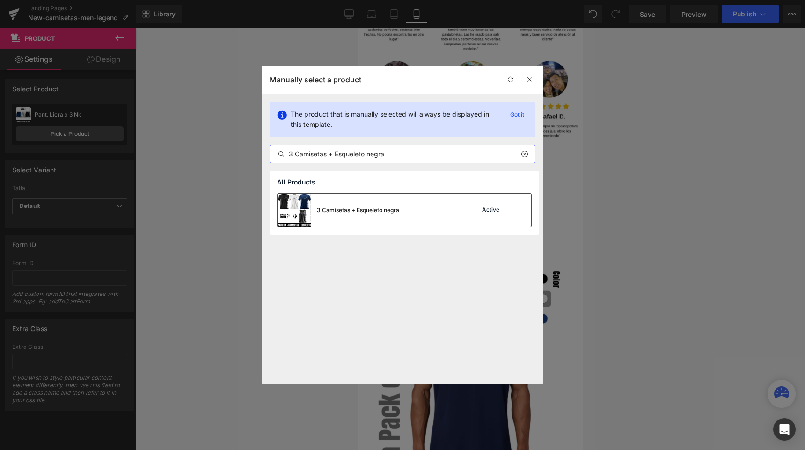
type input "3 Camisetas + Esqueleto negra"
click at [351, 208] on div "3 Camisetas + Esqueleto negra" at bounding box center [358, 210] width 82 height 8
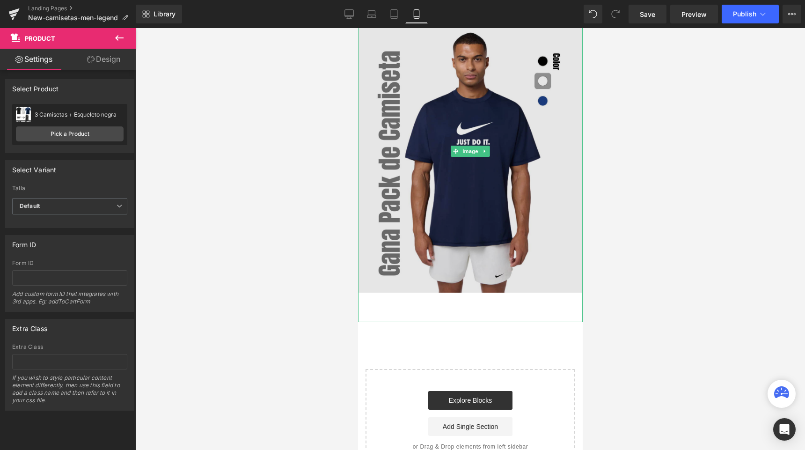
scroll to position [1978, 0]
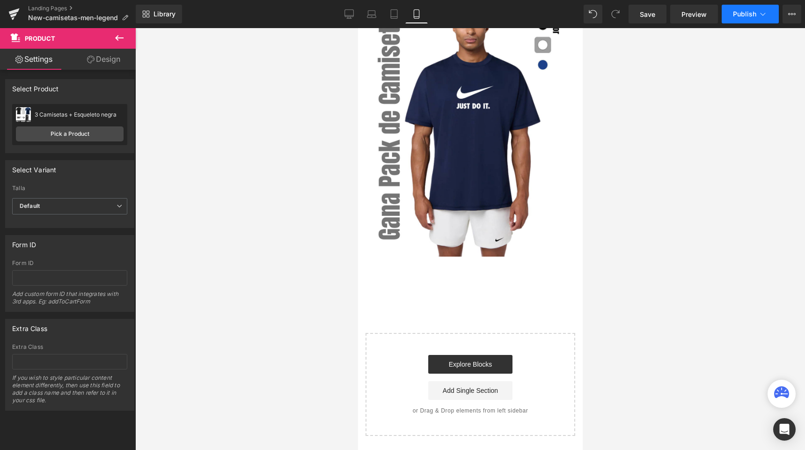
click at [735, 18] on span "Publish" at bounding box center [744, 13] width 23 height 7
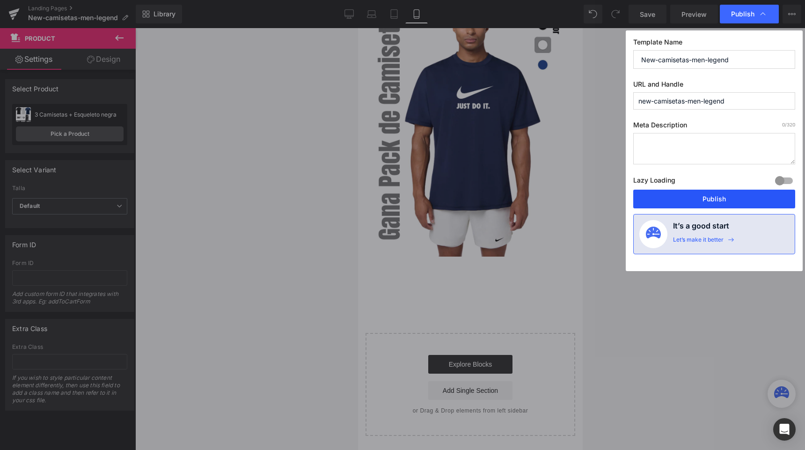
click at [664, 192] on button "Publish" at bounding box center [714, 199] width 162 height 19
